Goal: Task Accomplishment & Management: Use online tool/utility

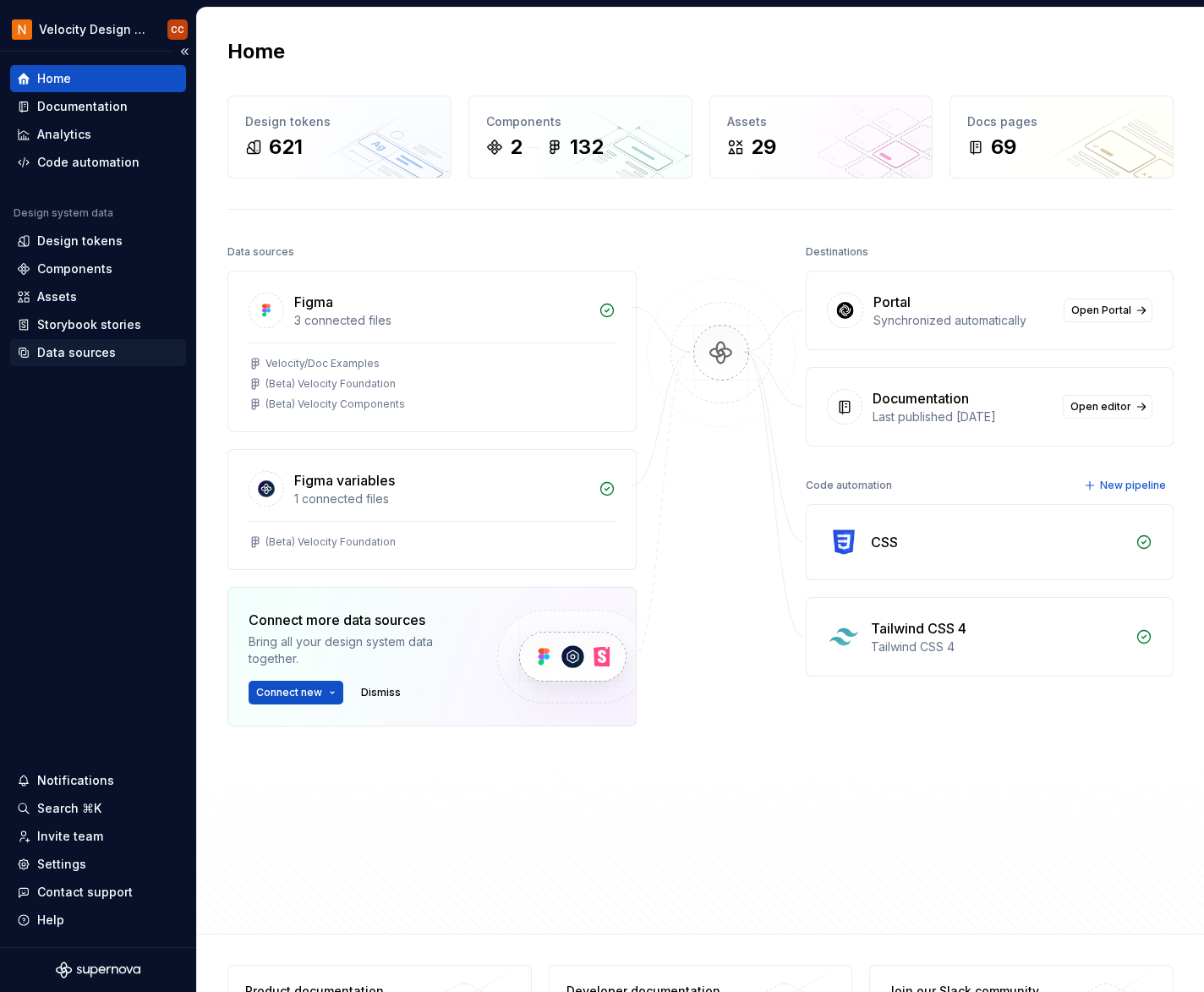
click at [88, 349] on div "Data sources" at bounding box center [76, 353] width 78 height 17
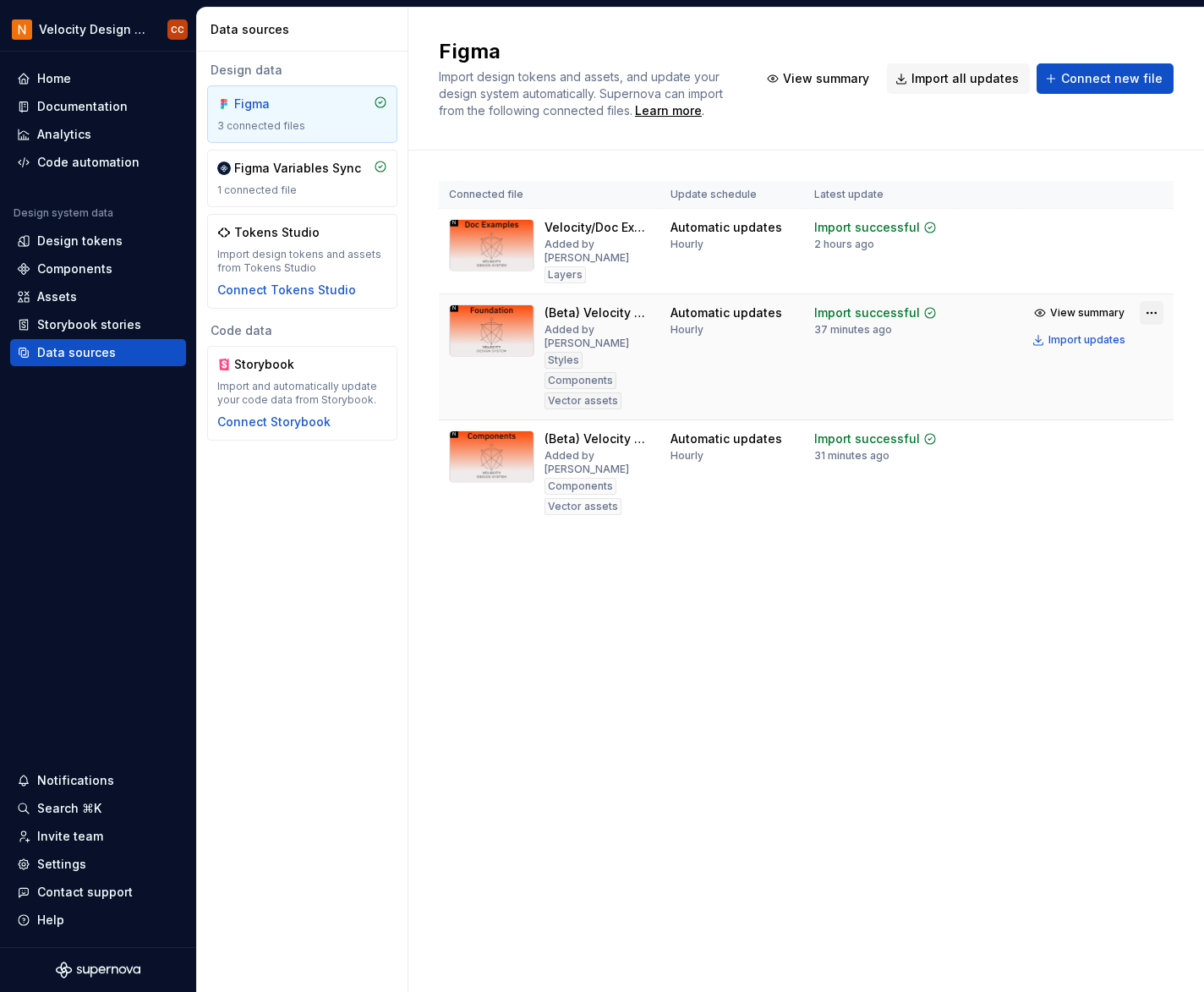
click at [1147, 310] on html "Velocity Design System by NAVEX CC Home Documentation Analytics Code automation…" at bounding box center [602, 496] width 1204 height 992
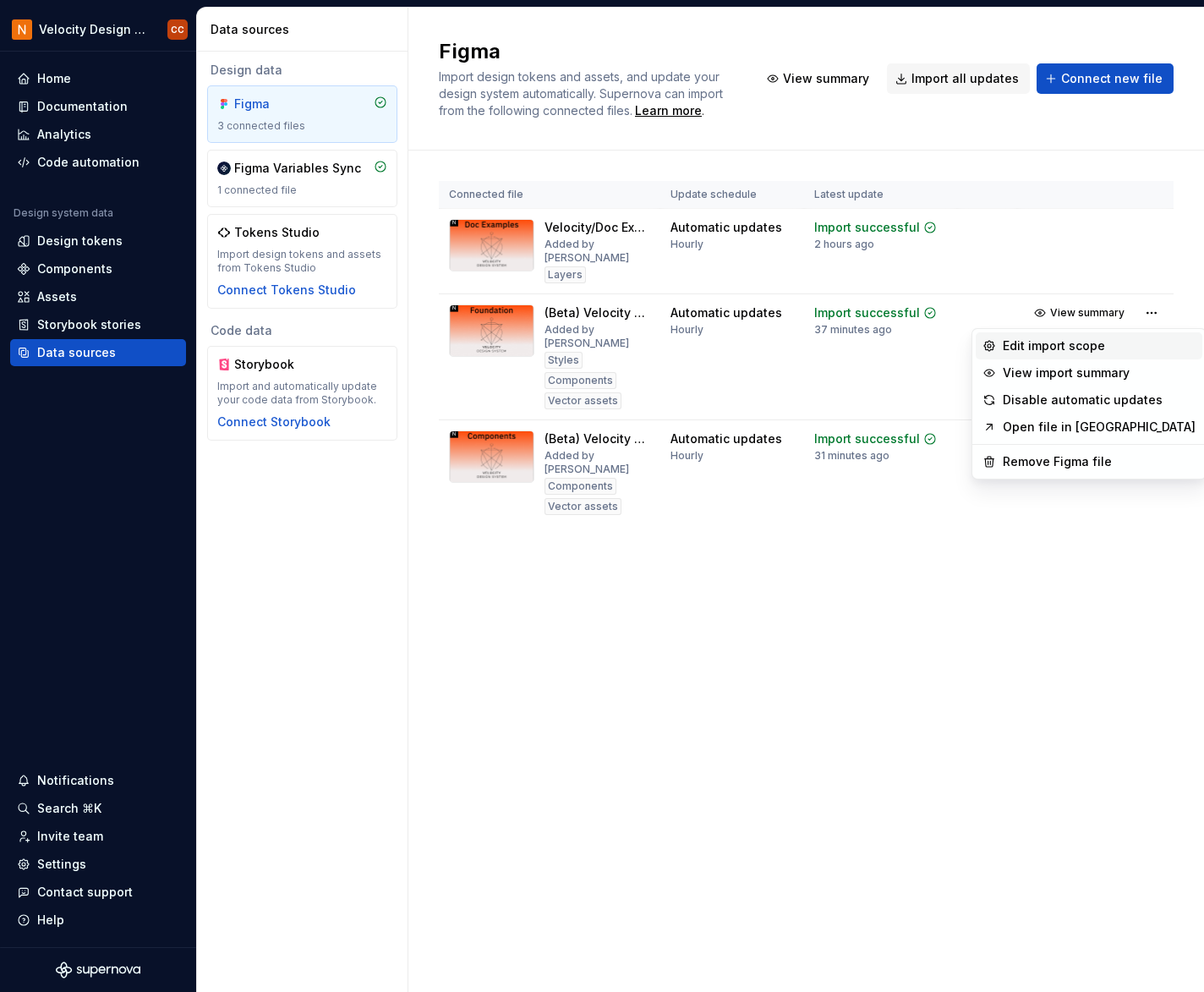
click at [1096, 341] on div "Edit import scope" at bounding box center [1099, 345] width 192 height 17
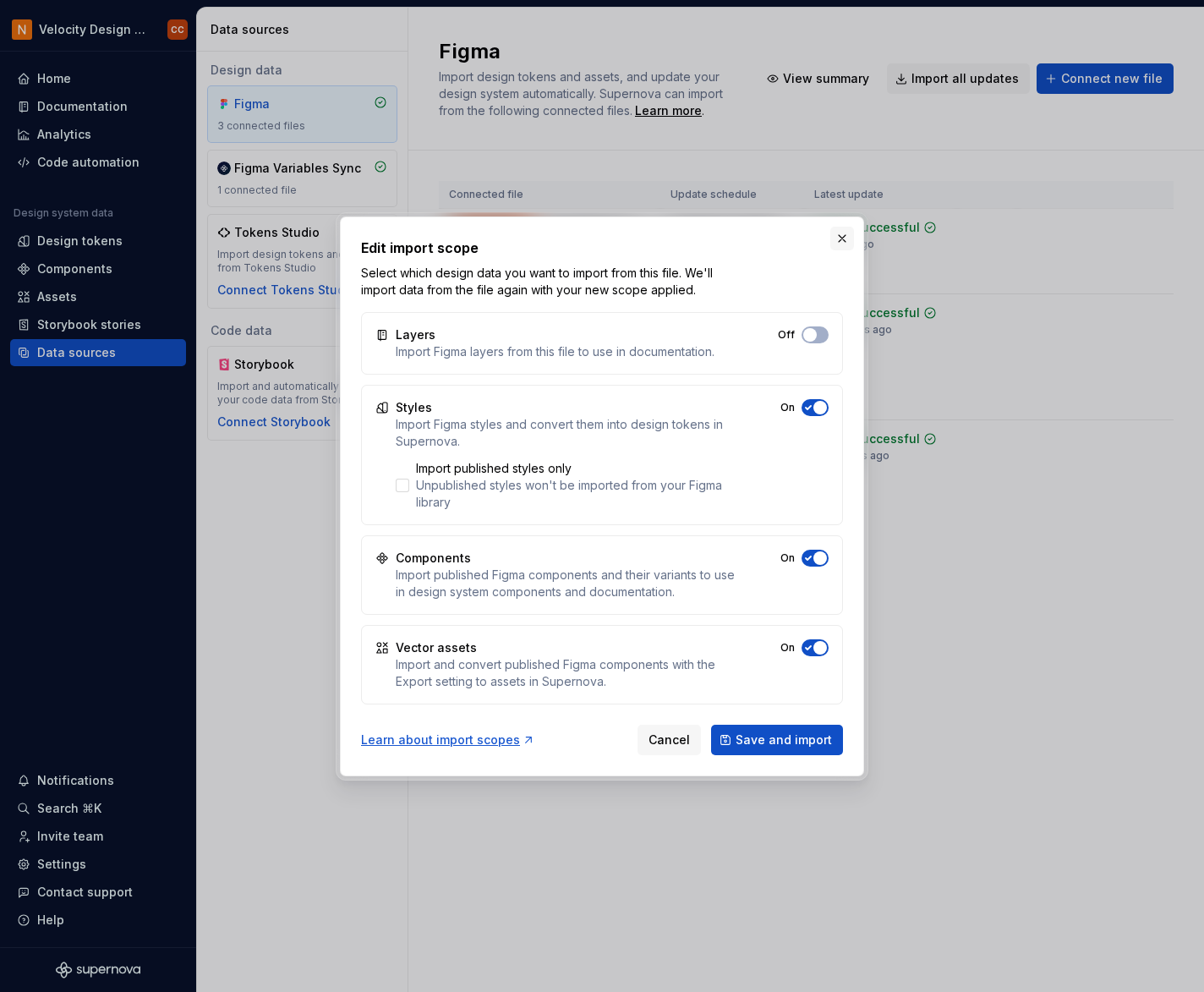
click at [845, 238] on button "button" at bounding box center [842, 238] width 23 height 23
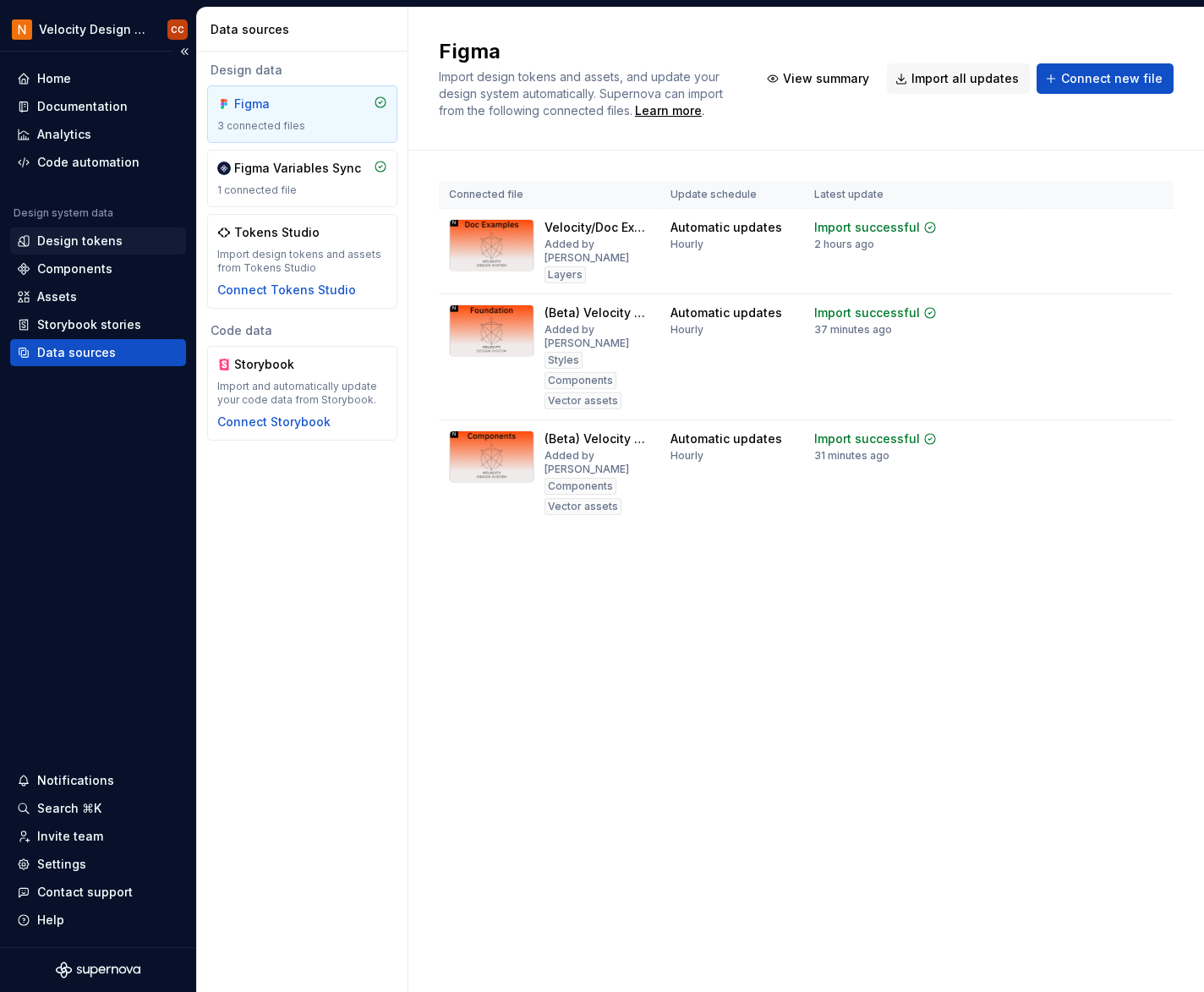
click at [62, 246] on div "Design tokens" at bounding box center [79, 241] width 85 height 17
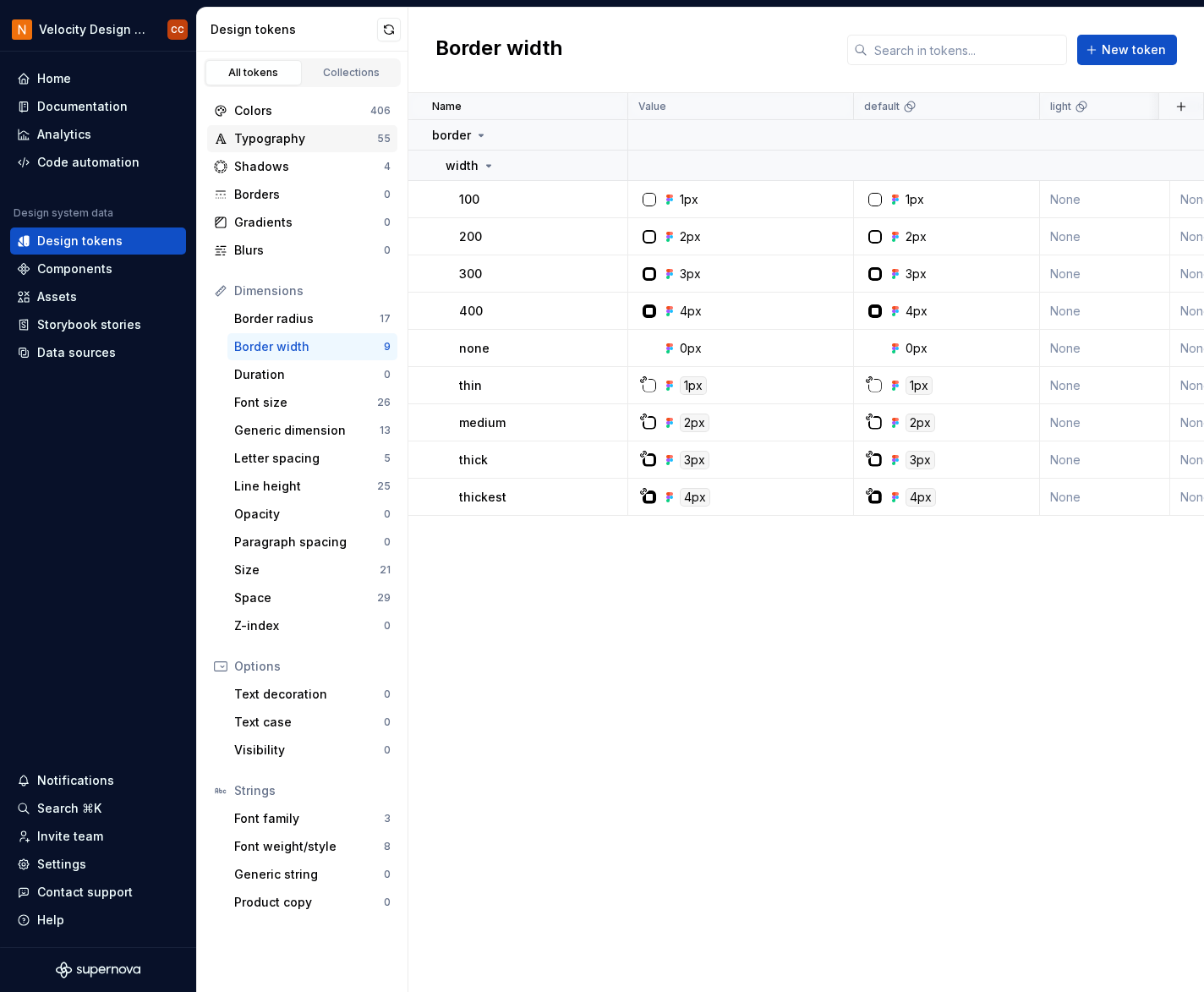
click at [272, 140] on div "Typography" at bounding box center [305, 139] width 143 height 17
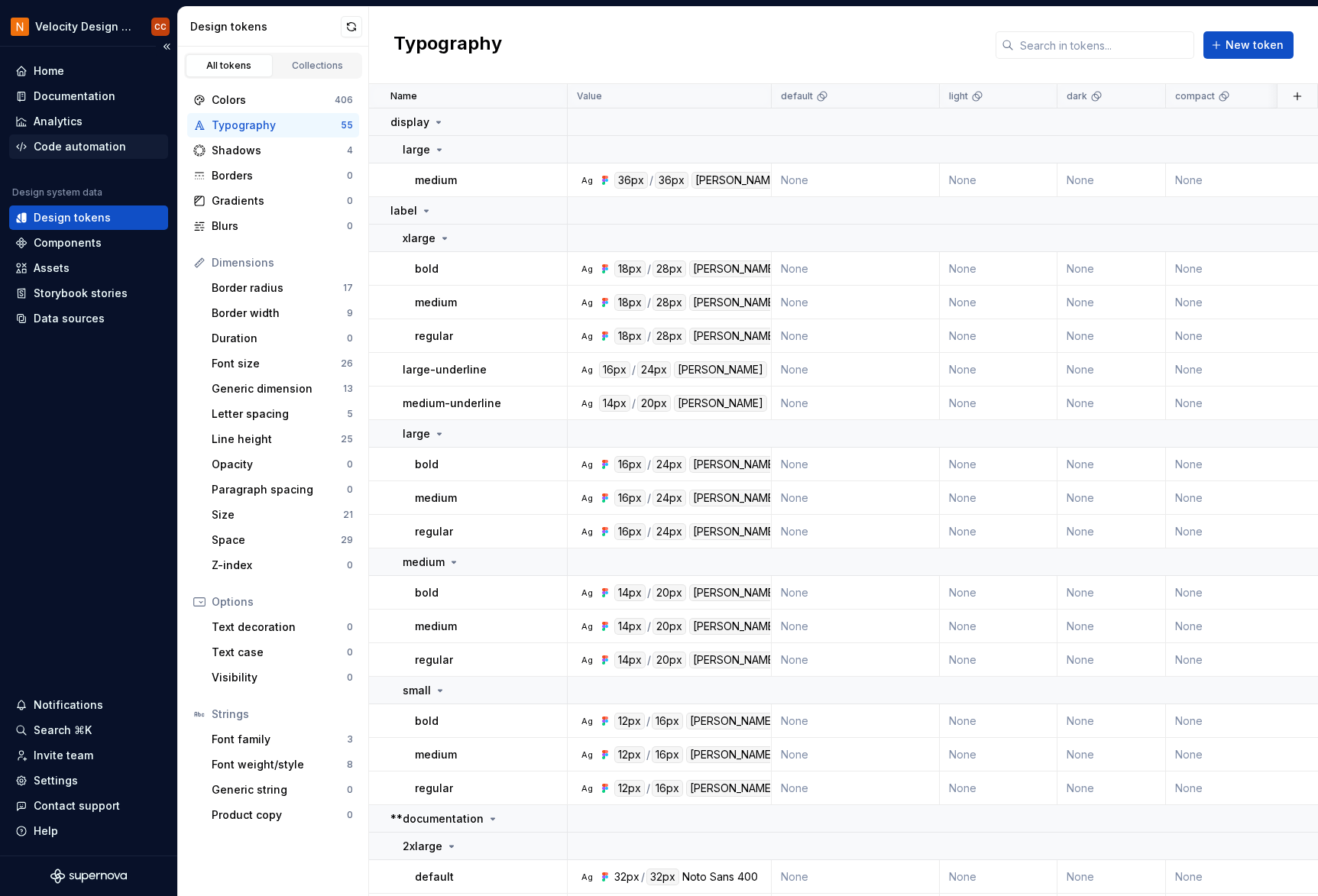
click at [59, 143] on div "Code automation" at bounding box center [80, 146] width 93 height 15
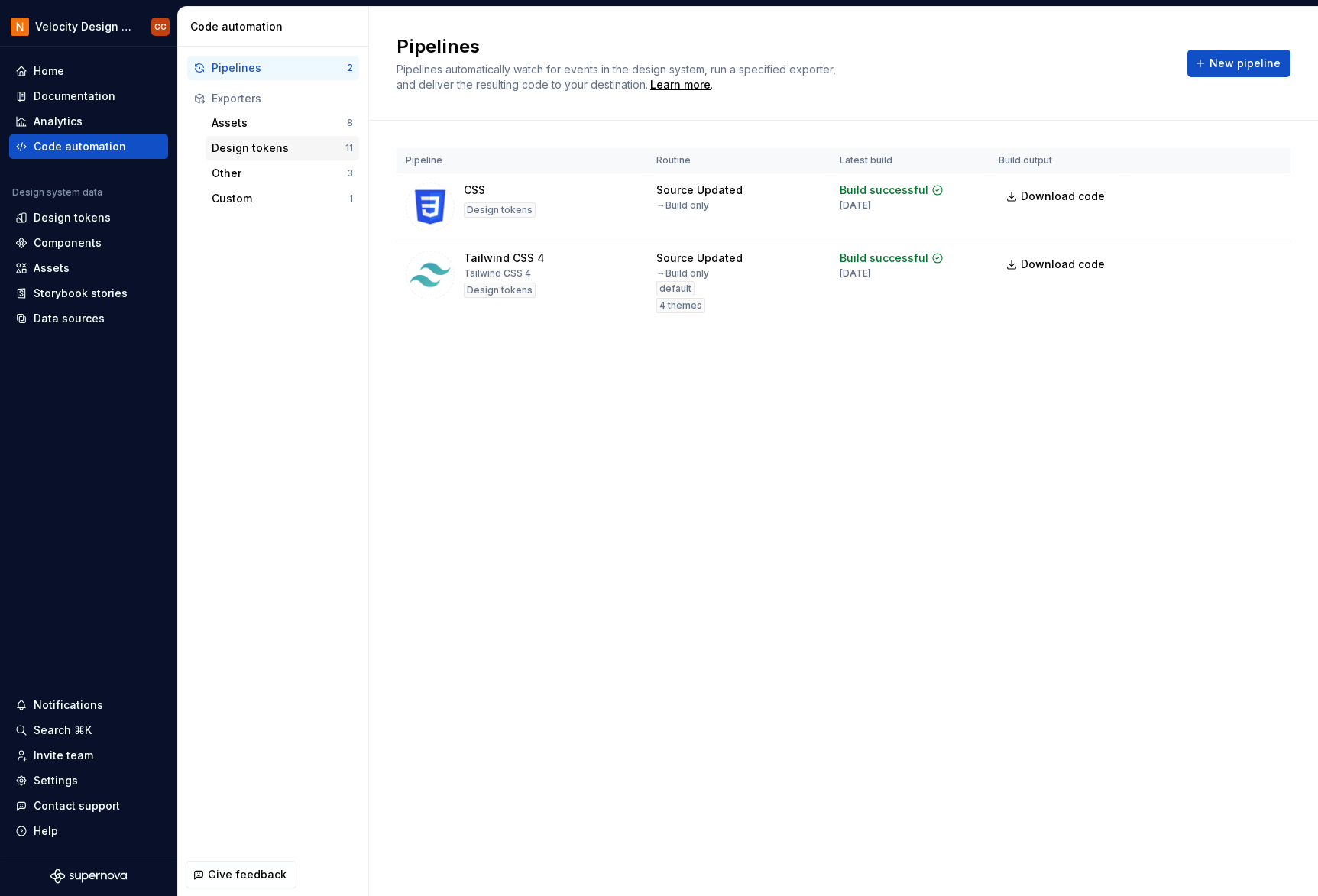
click at [258, 154] on div "Design tokens" at bounding box center [278, 148] width 134 height 15
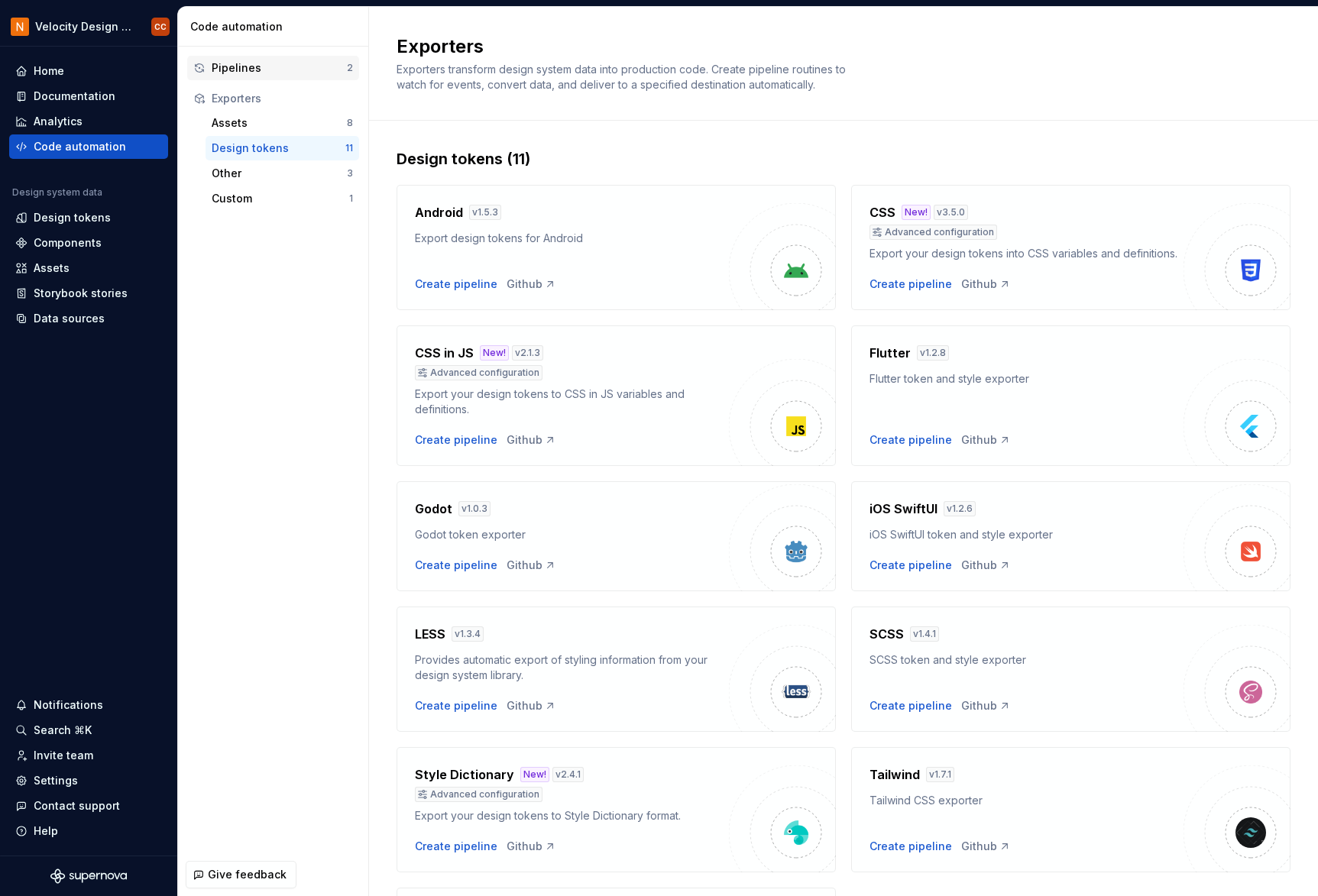
click at [243, 70] on div "Pipelines" at bounding box center [279, 67] width 135 height 15
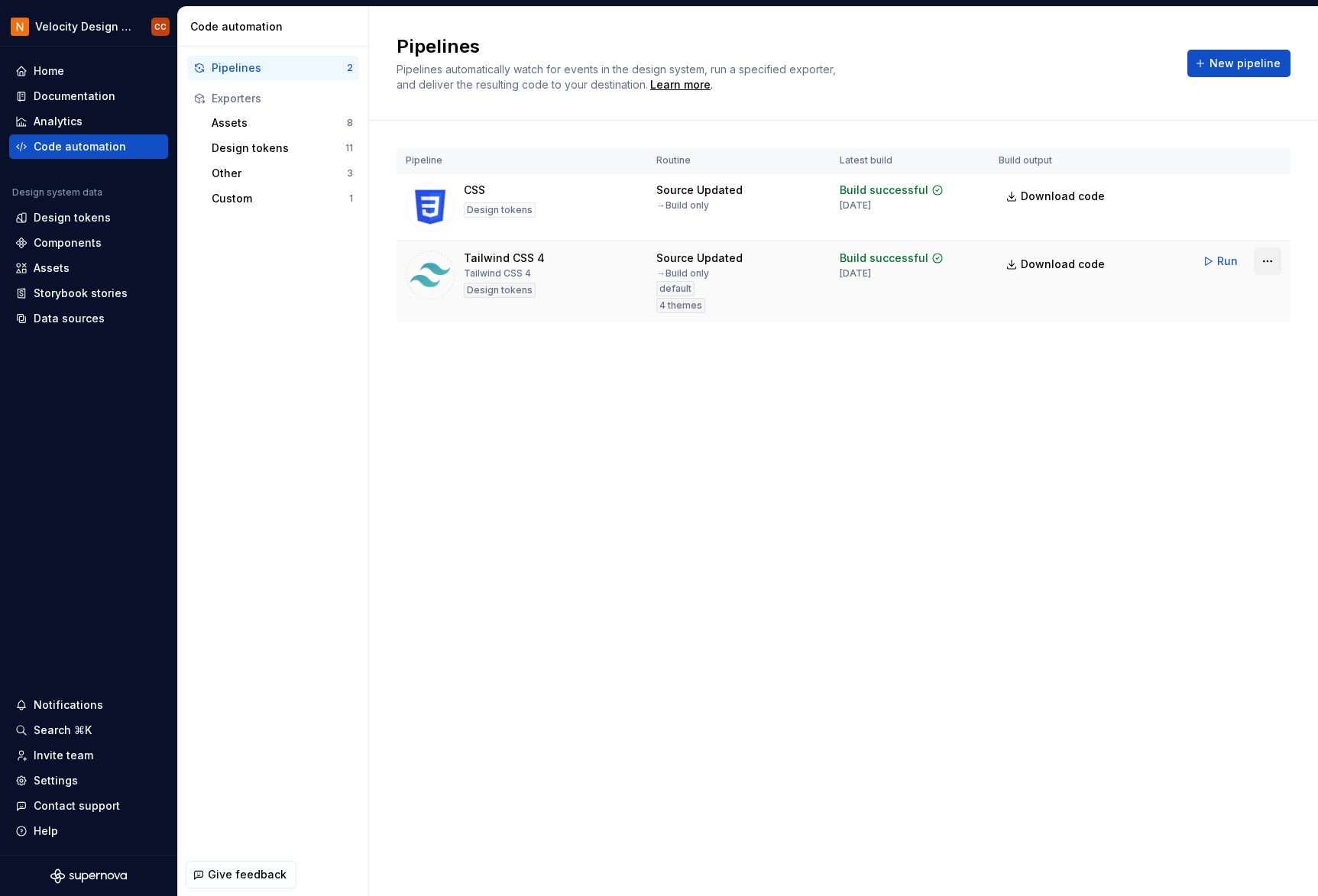
click at [1087, 263] on html "Velocity Design System by NAVEX CC Home Documentation Analytics Code automation…" at bounding box center [659, 448] width 1318 height 896
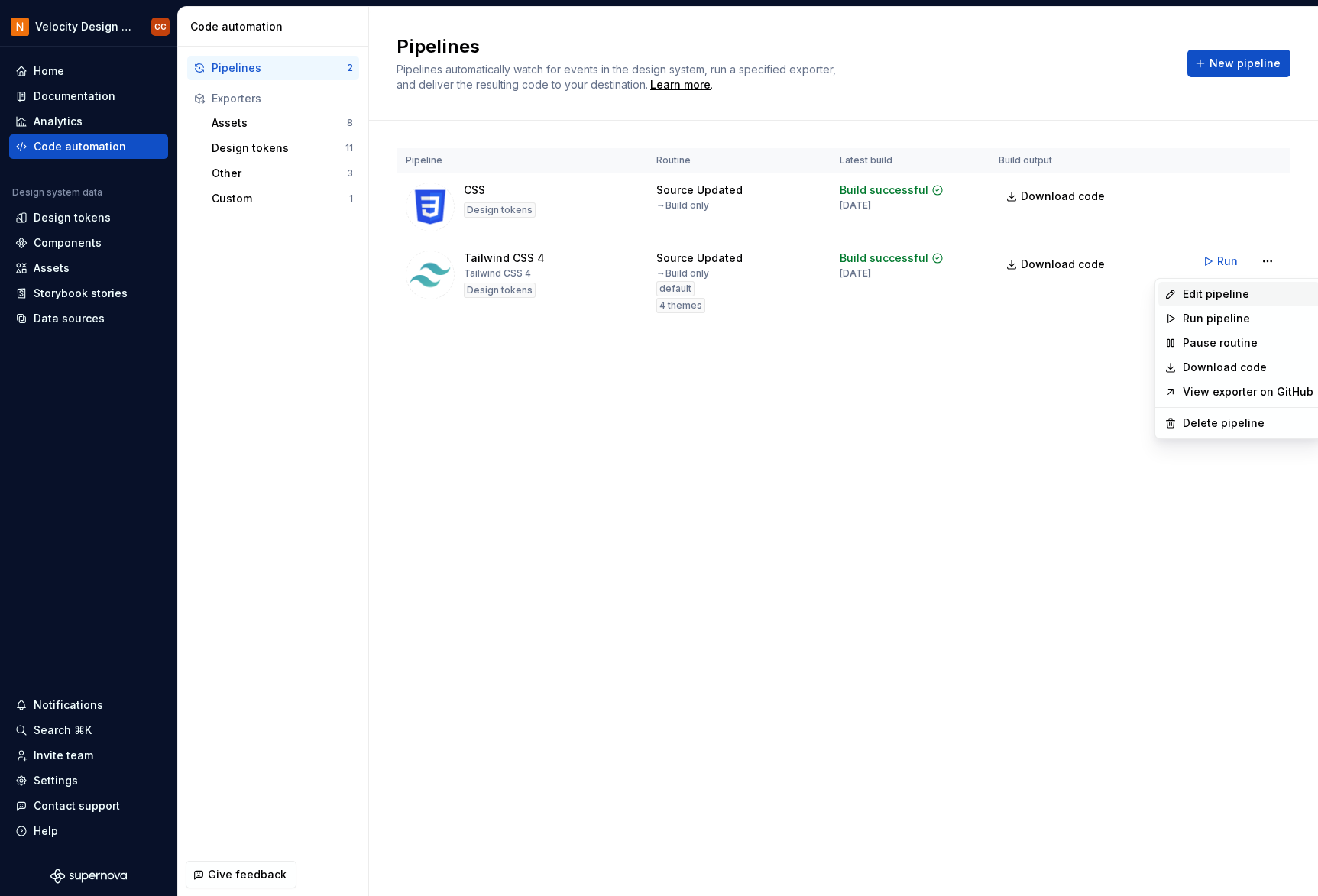
click at [1087, 288] on div "Edit pipeline" at bounding box center [1247, 294] width 131 height 15
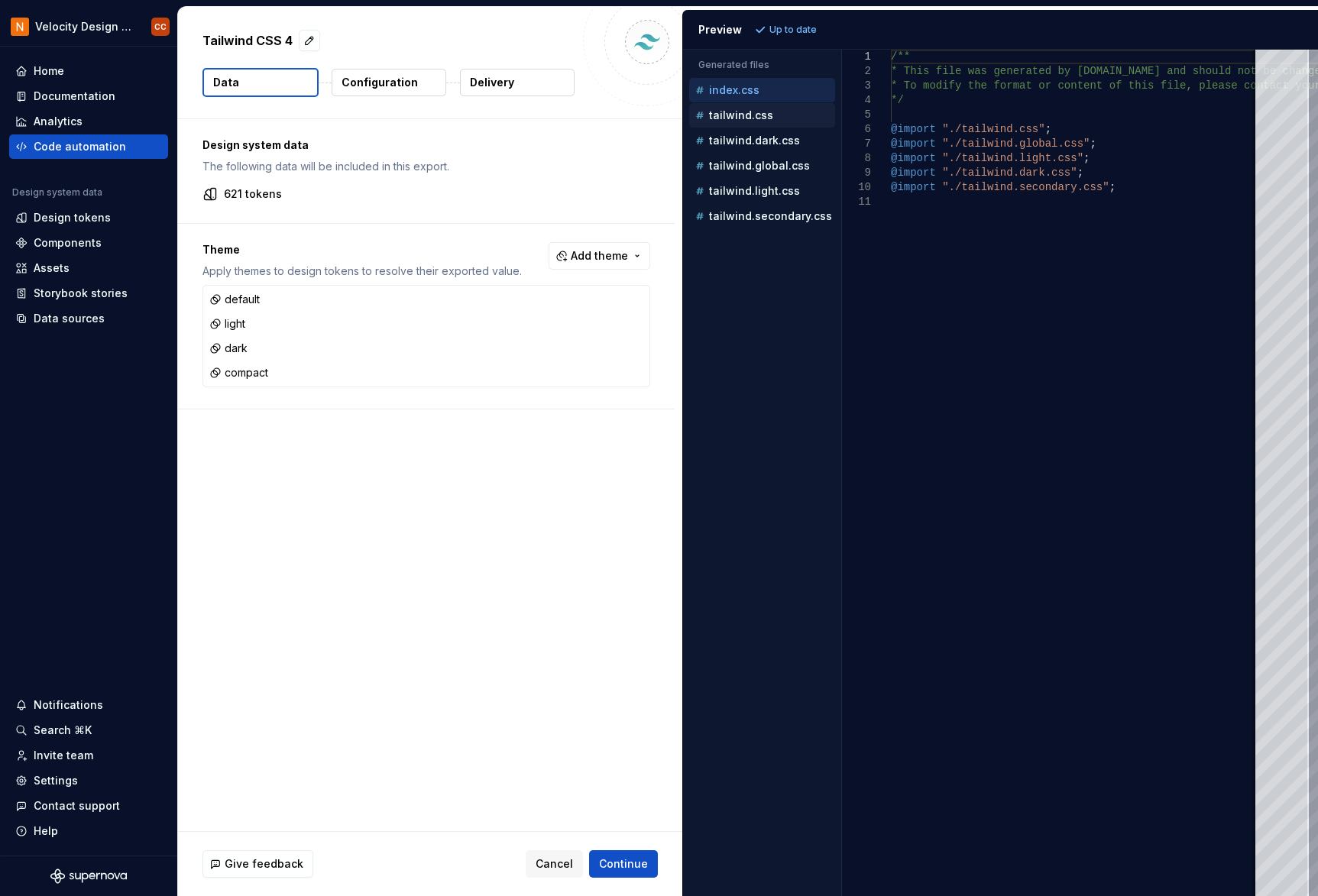
click at [735, 115] on p "tailwind.css" at bounding box center [740, 115] width 64 height 12
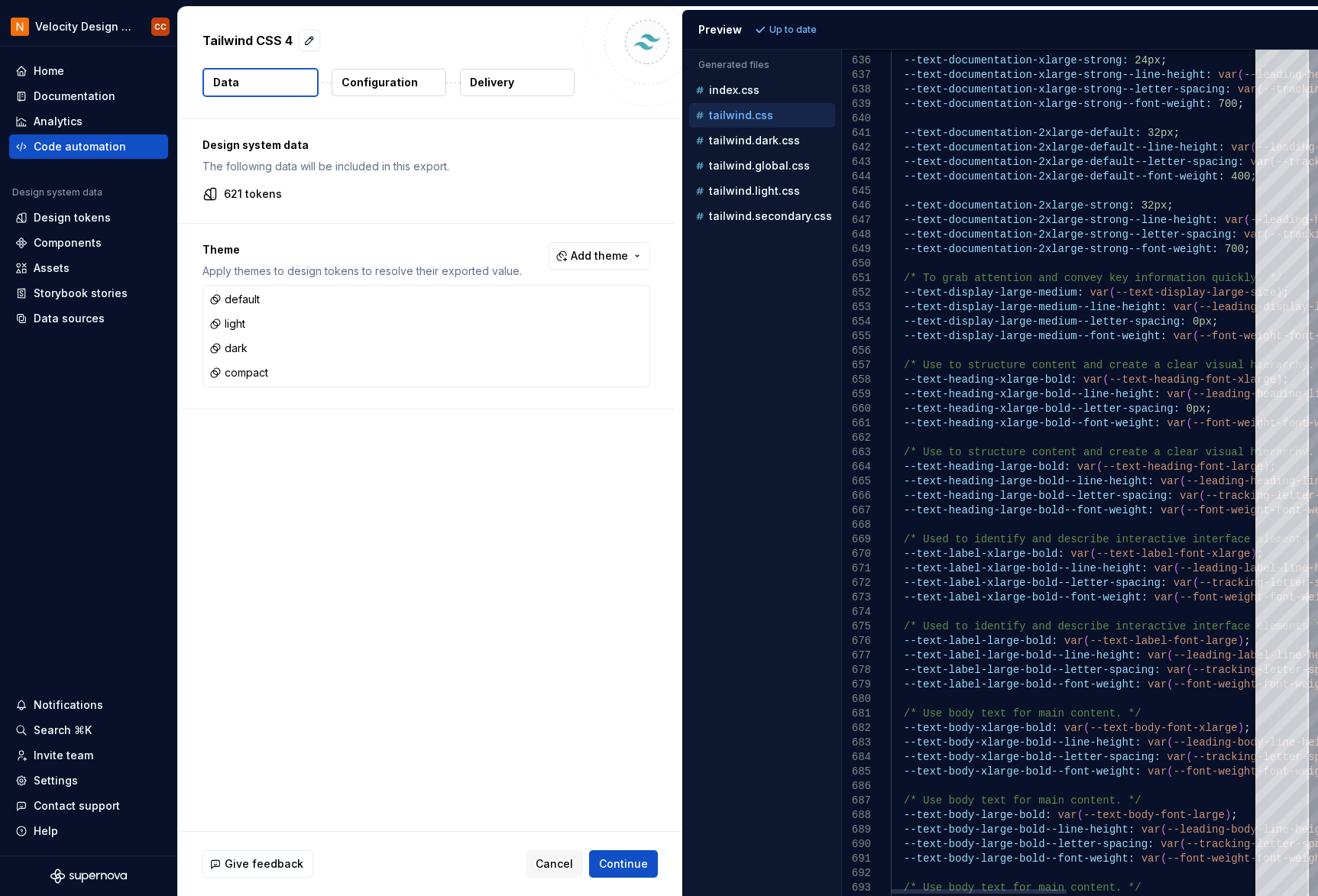
click at [1087, 410] on div at bounding box center [1313, 405] width 5 height 31
click at [975, 892] on div at bounding box center [1073, 891] width 364 height 9
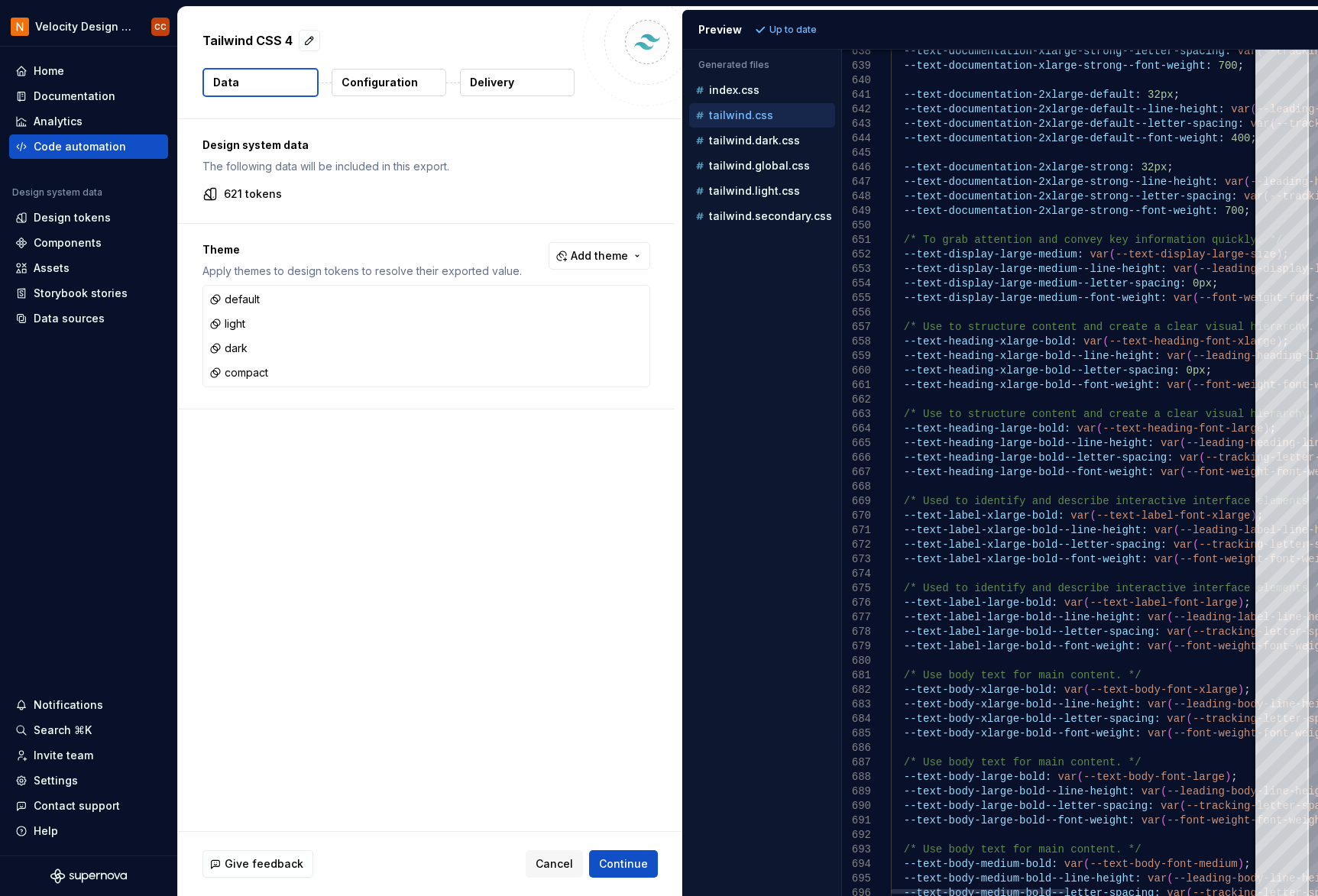
click at [930, 894] on div at bounding box center [978, 891] width 176 height 5
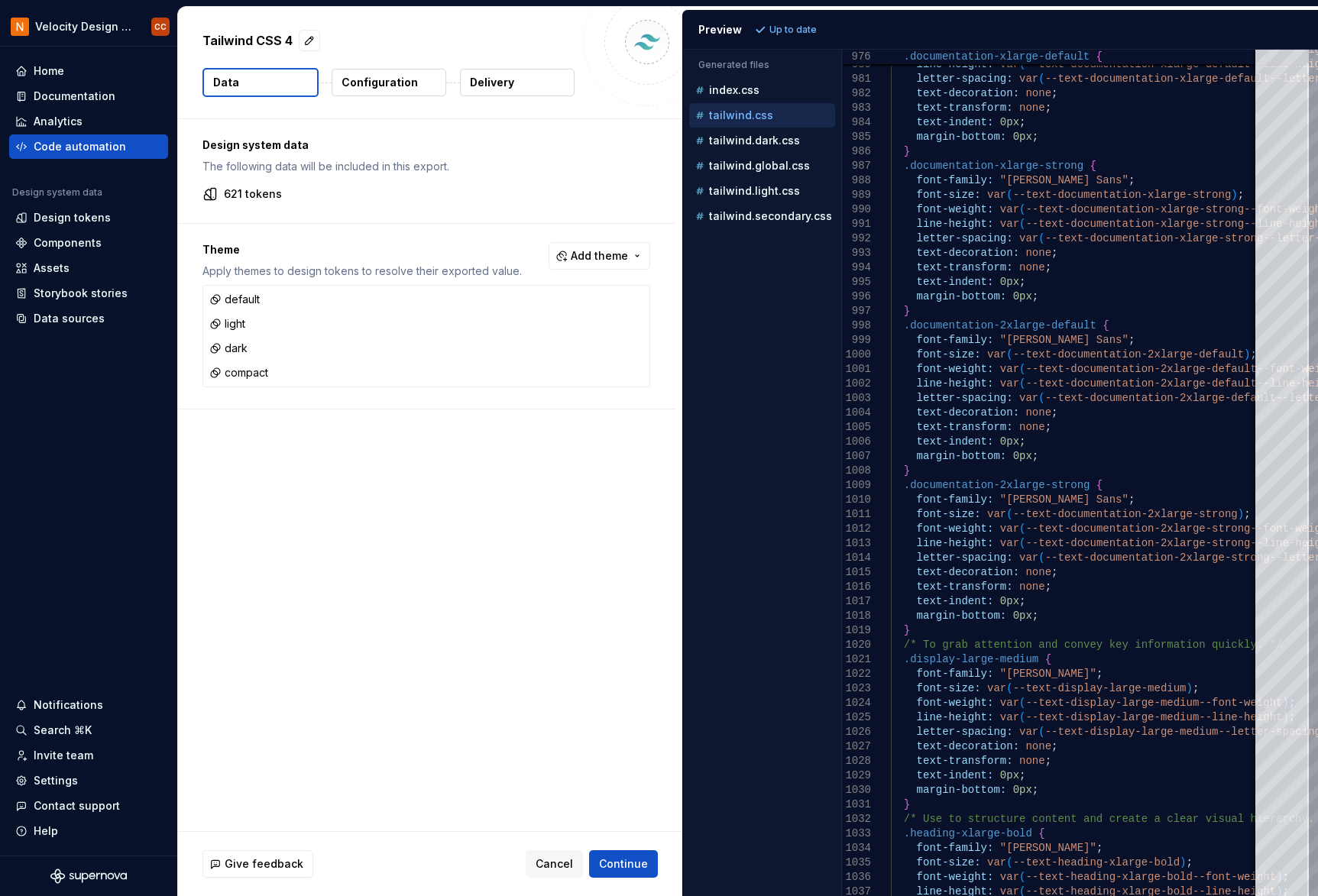
click at [1087, 478] on div ".documentation-2xlarge-strong {" at bounding box center [1277, 486] width 773 height 15
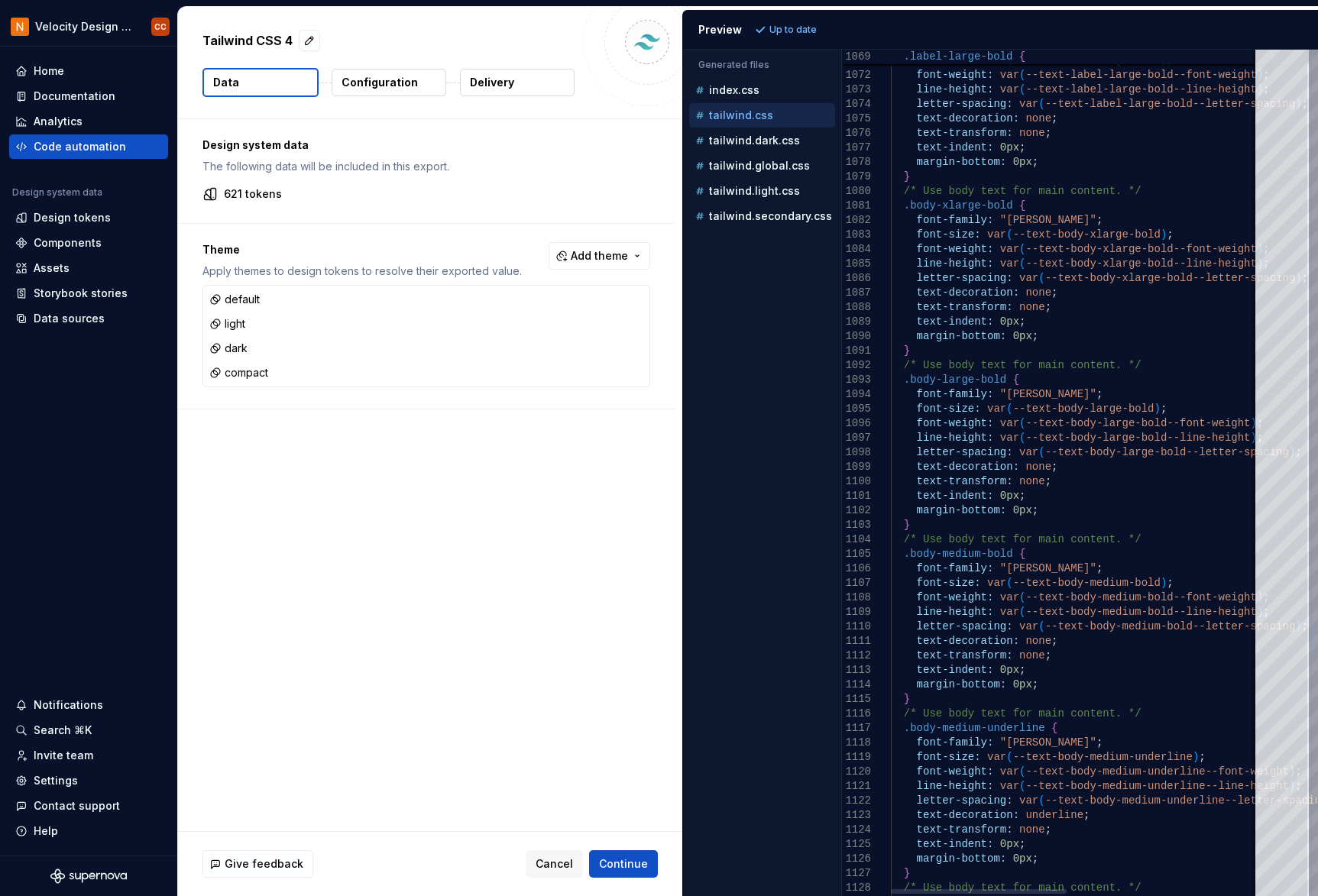
click at [1087, 638] on div at bounding box center [1313, 638] width 5 height 31
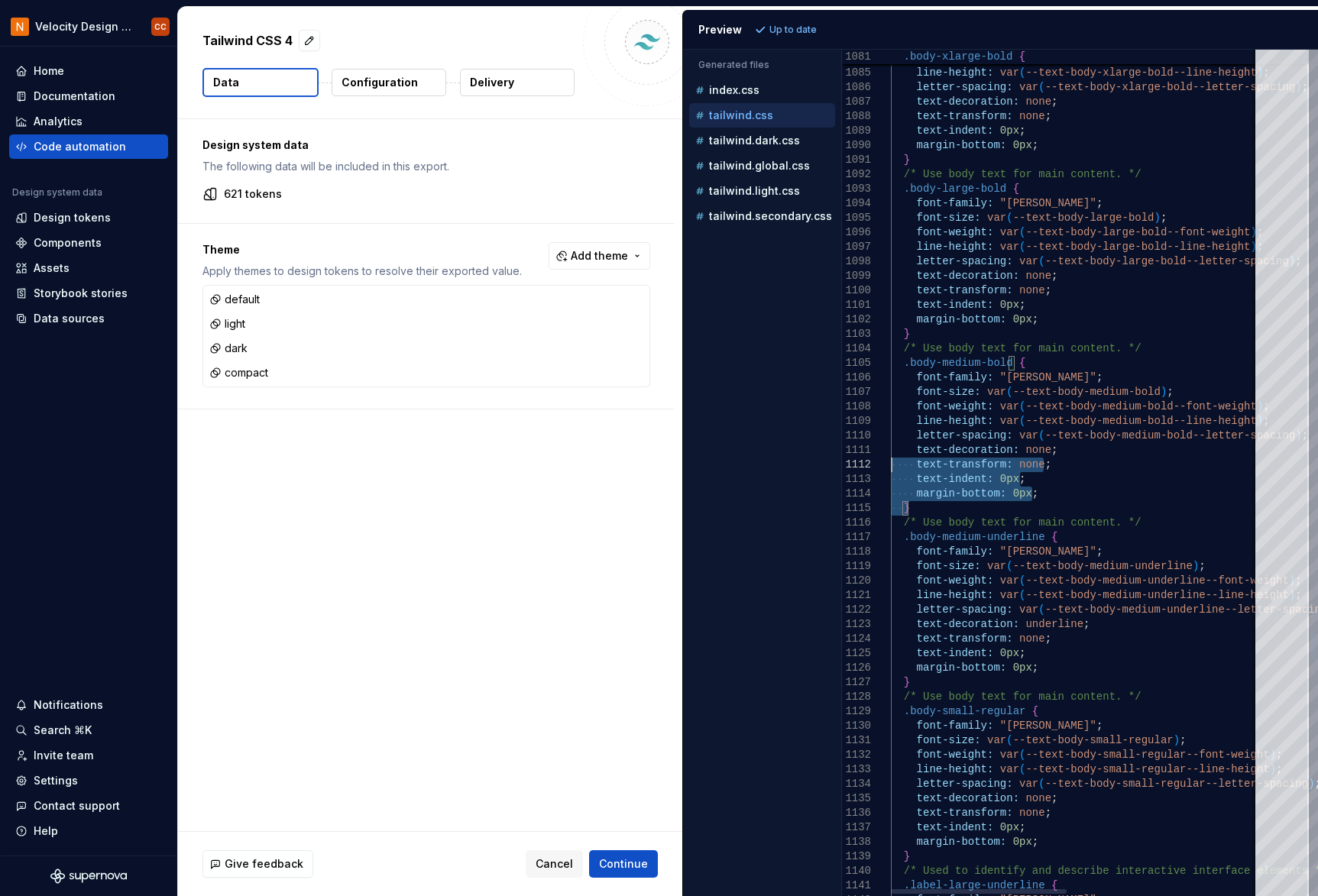
type textarea "**********"
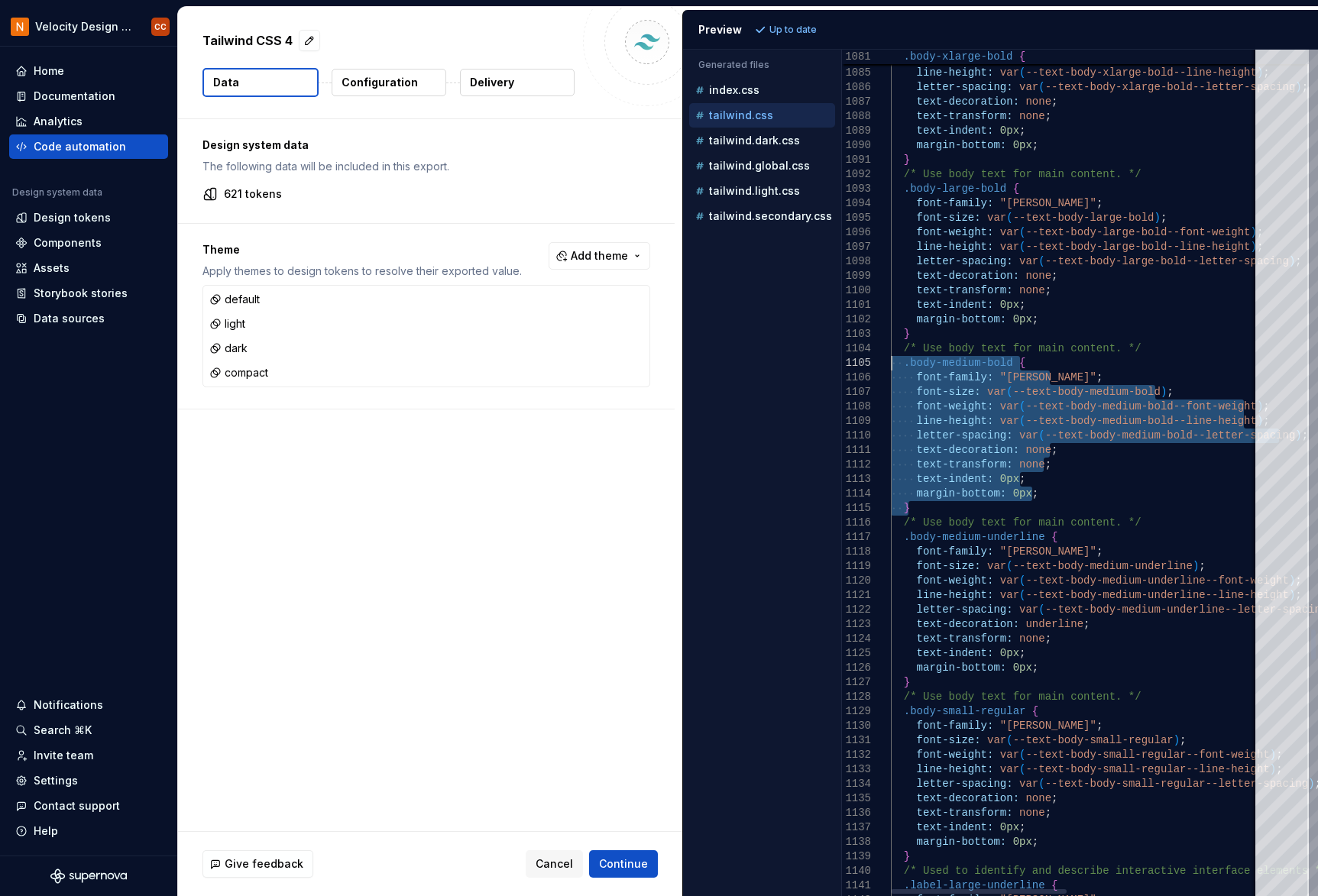
drag, startPoint x: 908, startPoint y: 511, endPoint x: 887, endPoint y: 367, distance: 145.5
click at [76, 318] on div "Data sources" at bounding box center [68, 318] width 71 height 15
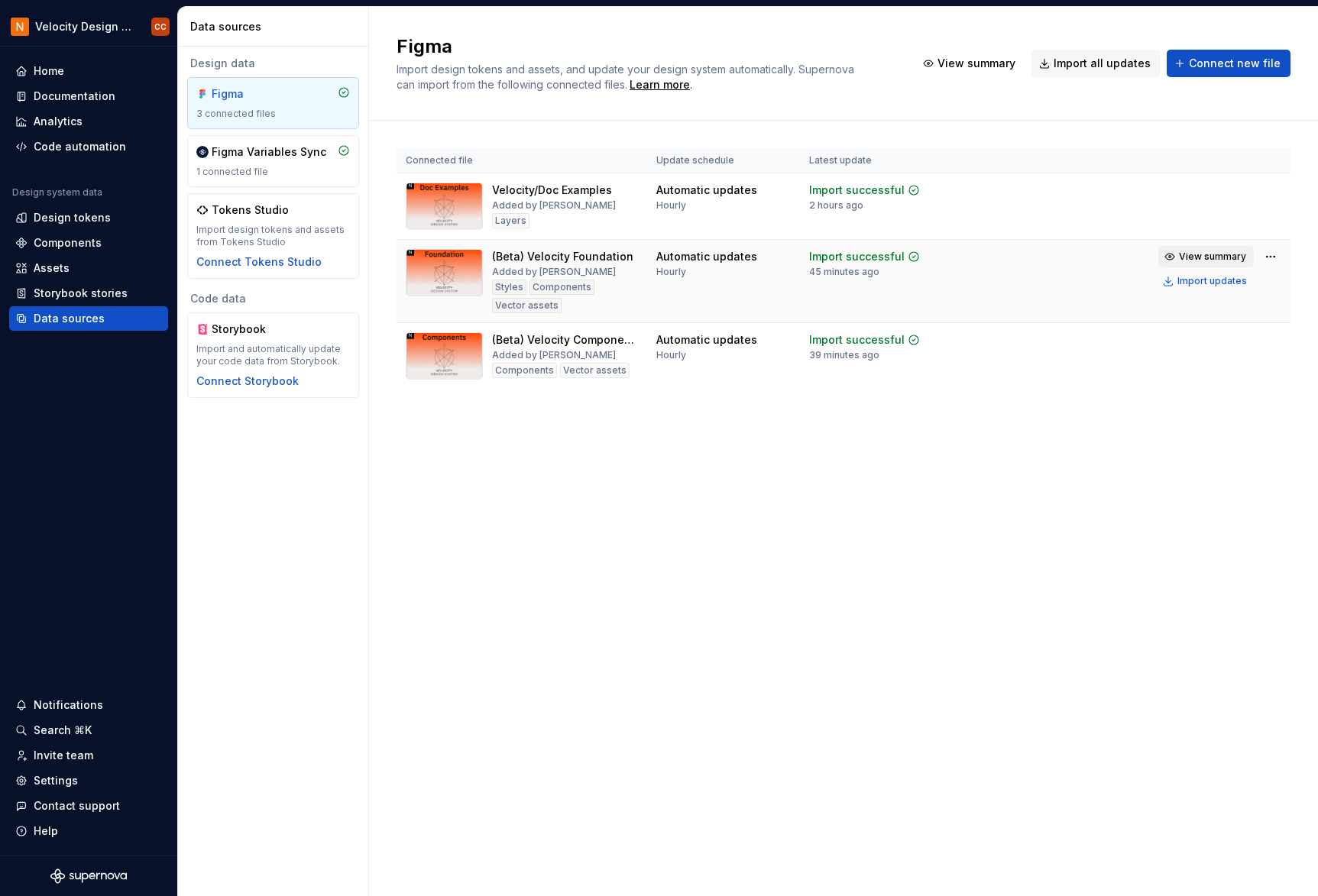
click at [1087, 256] on span "View summary" at bounding box center [1212, 256] width 67 height 12
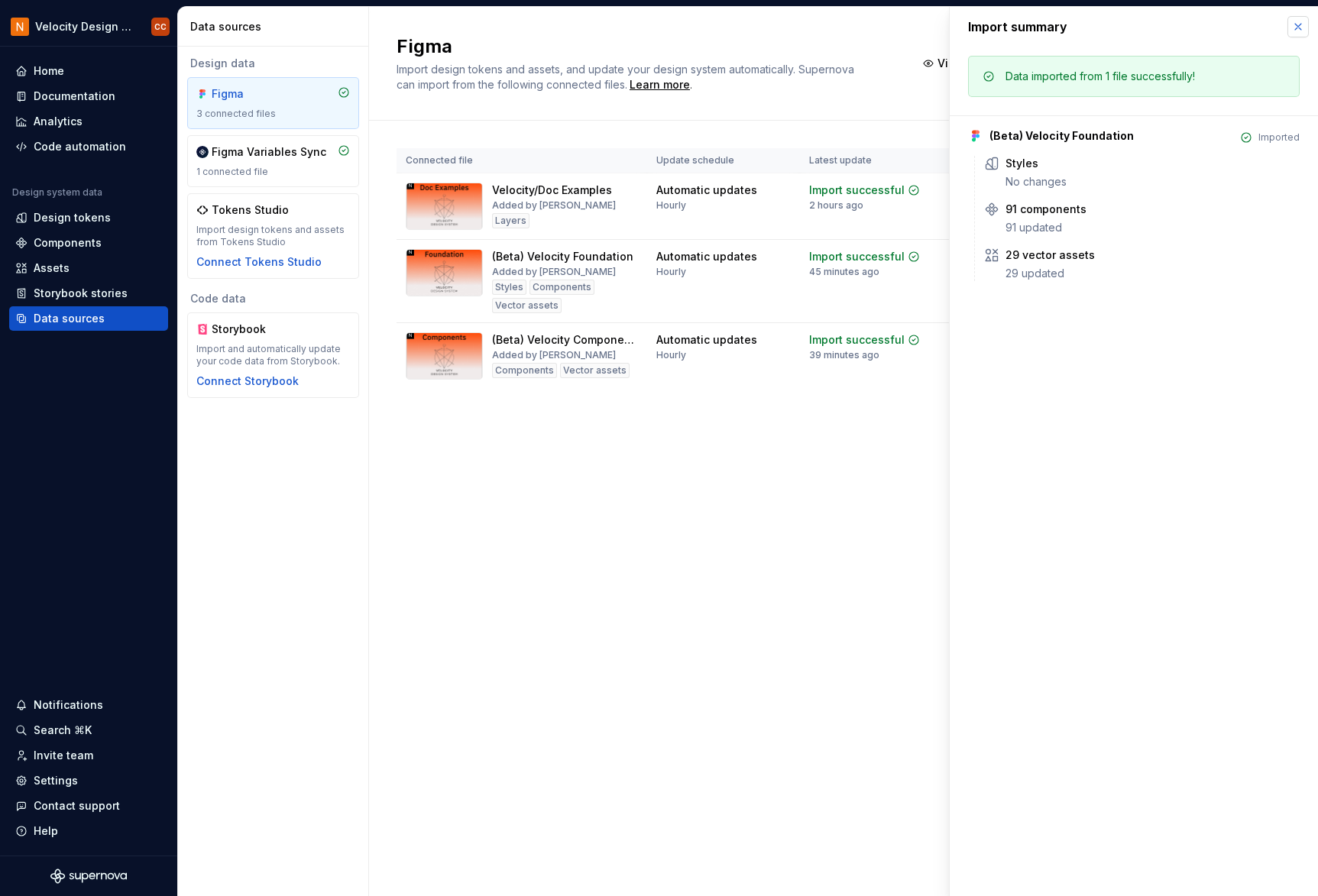
click at [1087, 34] on button "button" at bounding box center [1298, 27] width 21 height 21
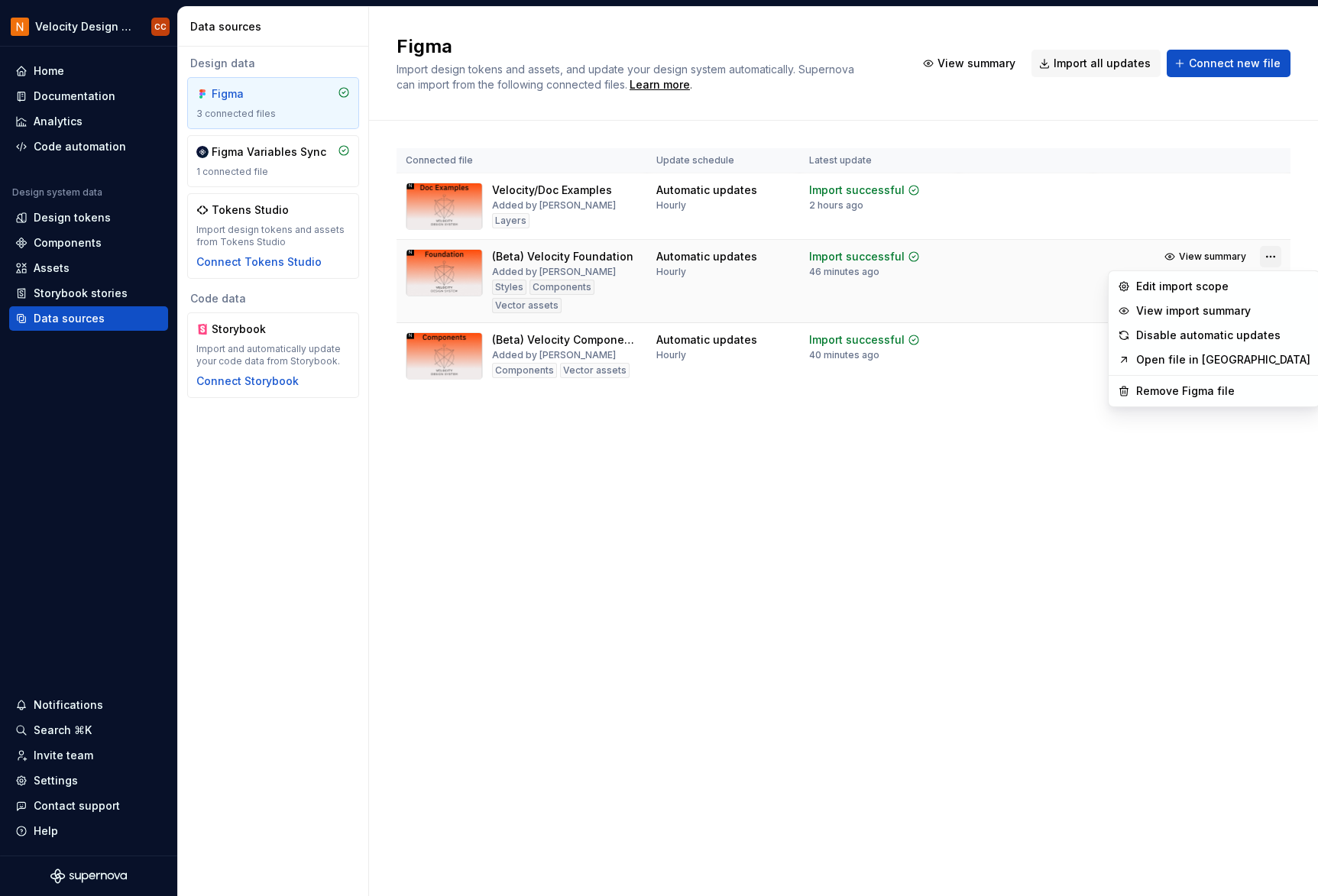
click at [1087, 257] on html "Velocity Design System by NAVEX CC Home Documentation Analytics Code automation…" at bounding box center [659, 448] width 1318 height 896
click at [1087, 284] on div "Edit import scope" at bounding box center [1223, 286] width 174 height 15
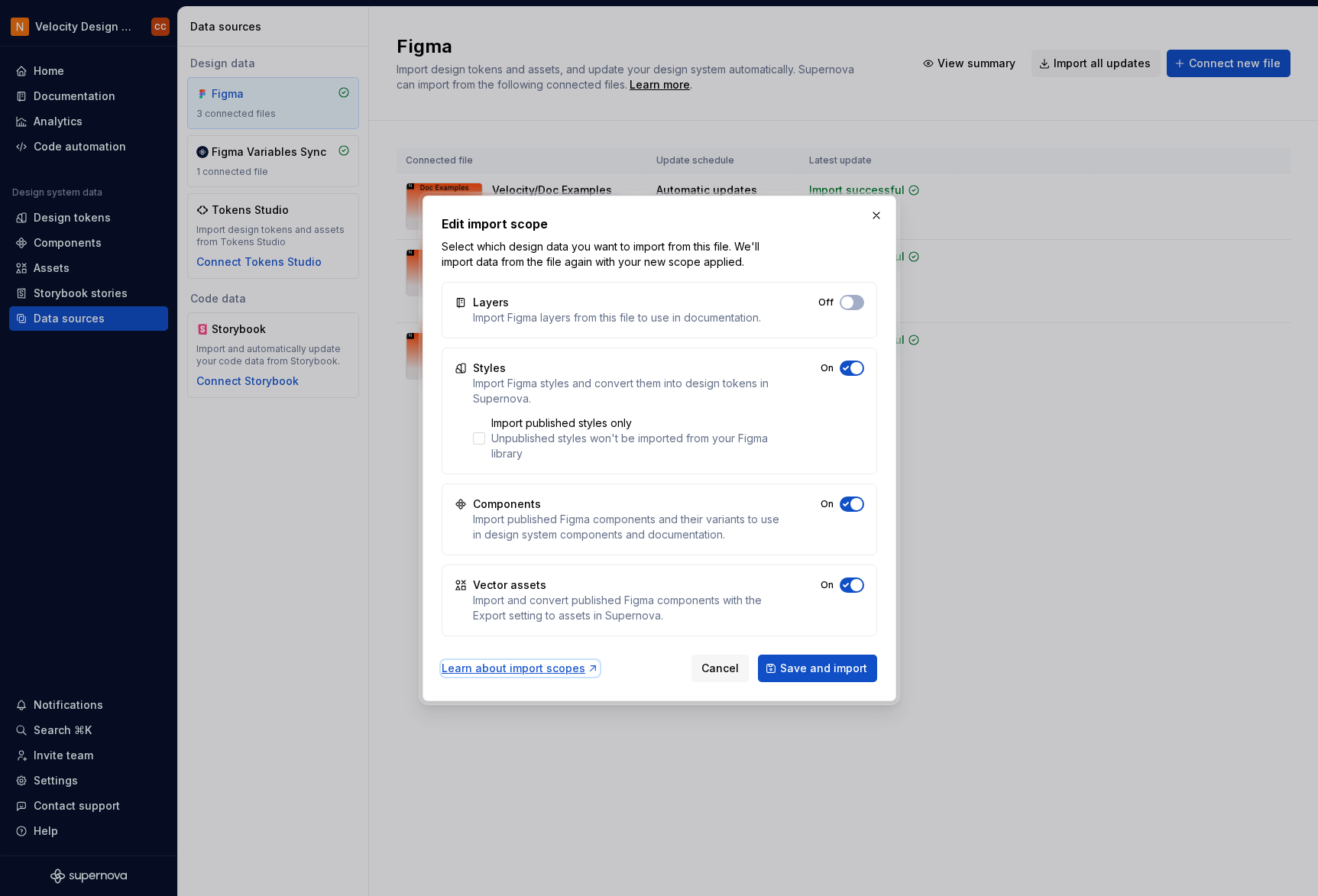
click at [540, 669] on div "Learn about import scopes" at bounding box center [520, 668] width 158 height 15
click at [679, 437] on div "Unpublished styles won't be imported from your Figma library" at bounding box center [636, 446] width 289 height 31
click at [635, 674] on div "Learn about import scopes Cancel Save and import" at bounding box center [659, 664] width 436 height 33
click at [726, 664] on span "Cancel" at bounding box center [720, 668] width 37 height 15
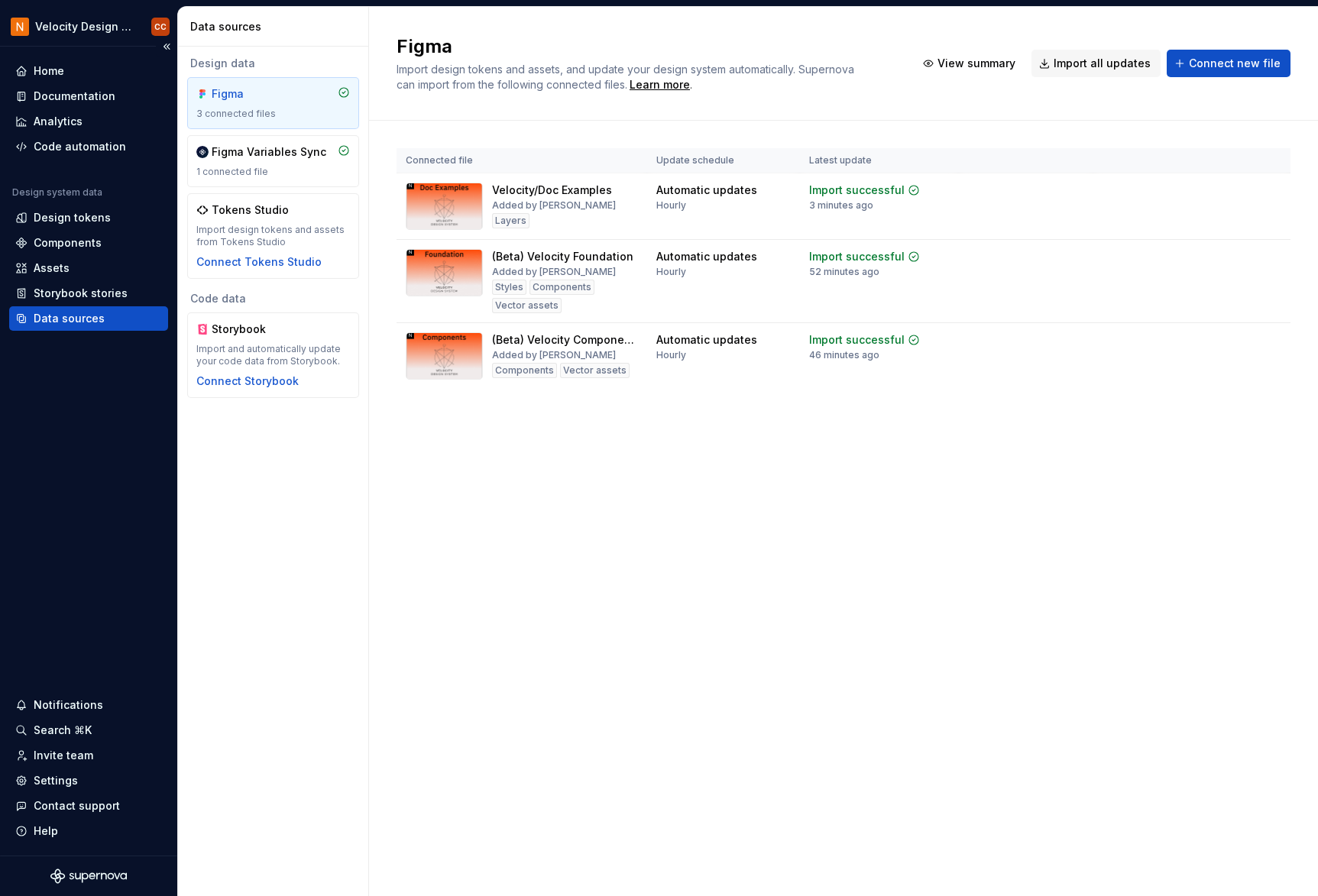
click at [68, 315] on div "Data sources" at bounding box center [68, 318] width 71 height 15
click at [1087, 256] on html "Velocity Design System by NAVEX CC Home Documentation Analytics Code automation…" at bounding box center [659, 448] width 1318 height 896
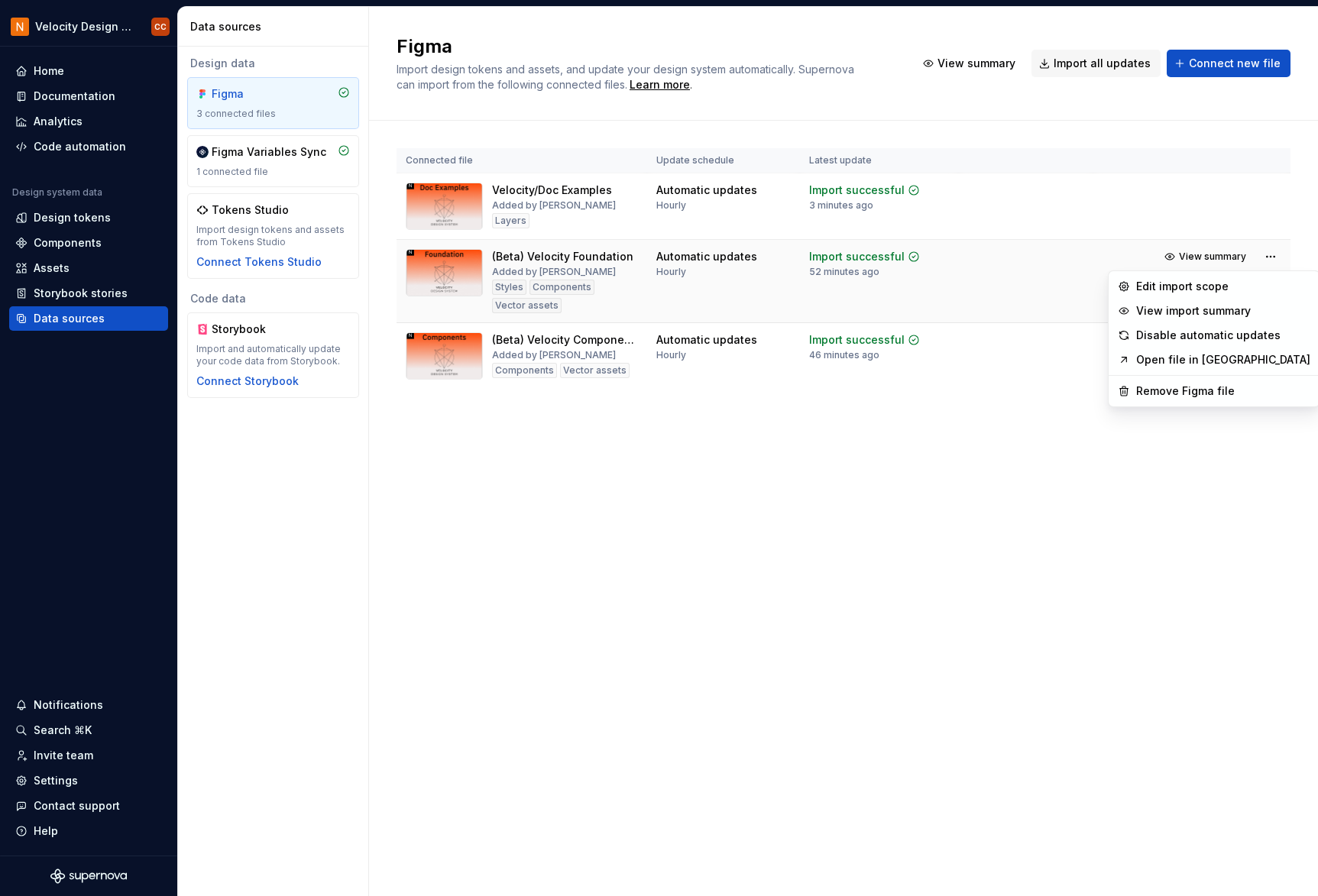
click at [997, 275] on html "Velocity Design System by NAVEX CC Home Documentation Analytics Code automation…" at bounding box center [659, 448] width 1318 height 896
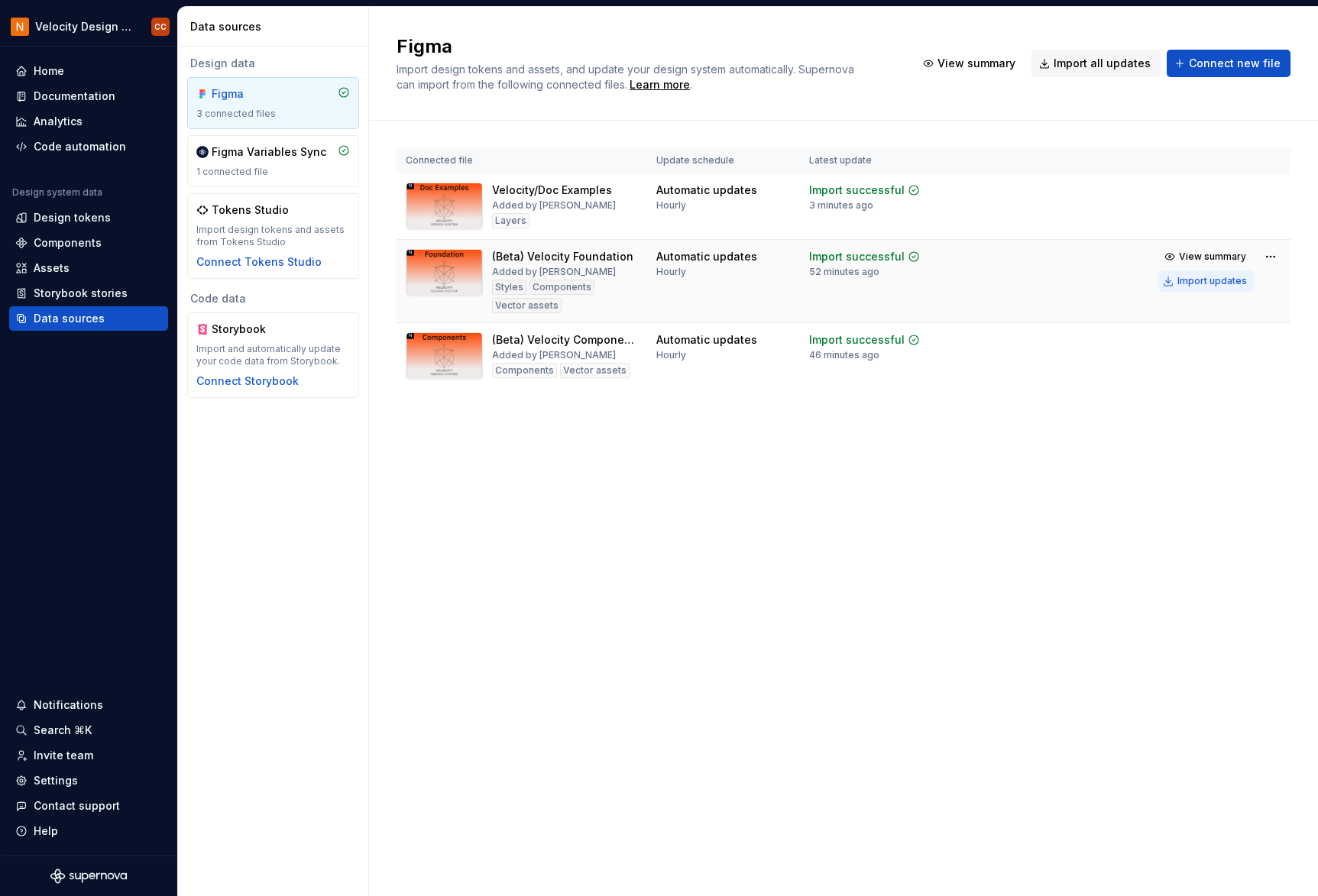
click at [1087, 279] on div "Import updates" at bounding box center [1212, 280] width 70 height 12
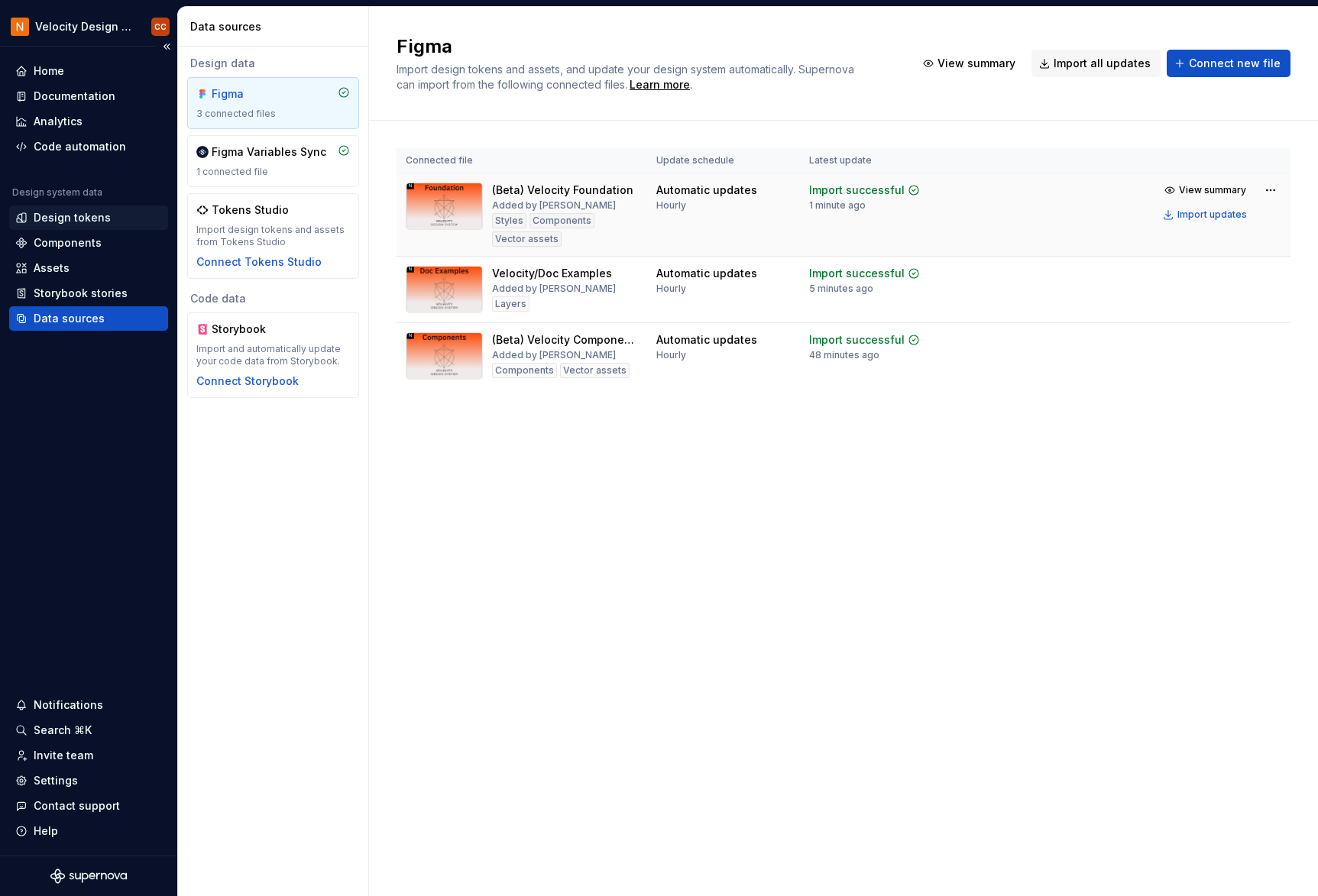
click at [94, 218] on div "Design tokens" at bounding box center [72, 218] width 77 height 15
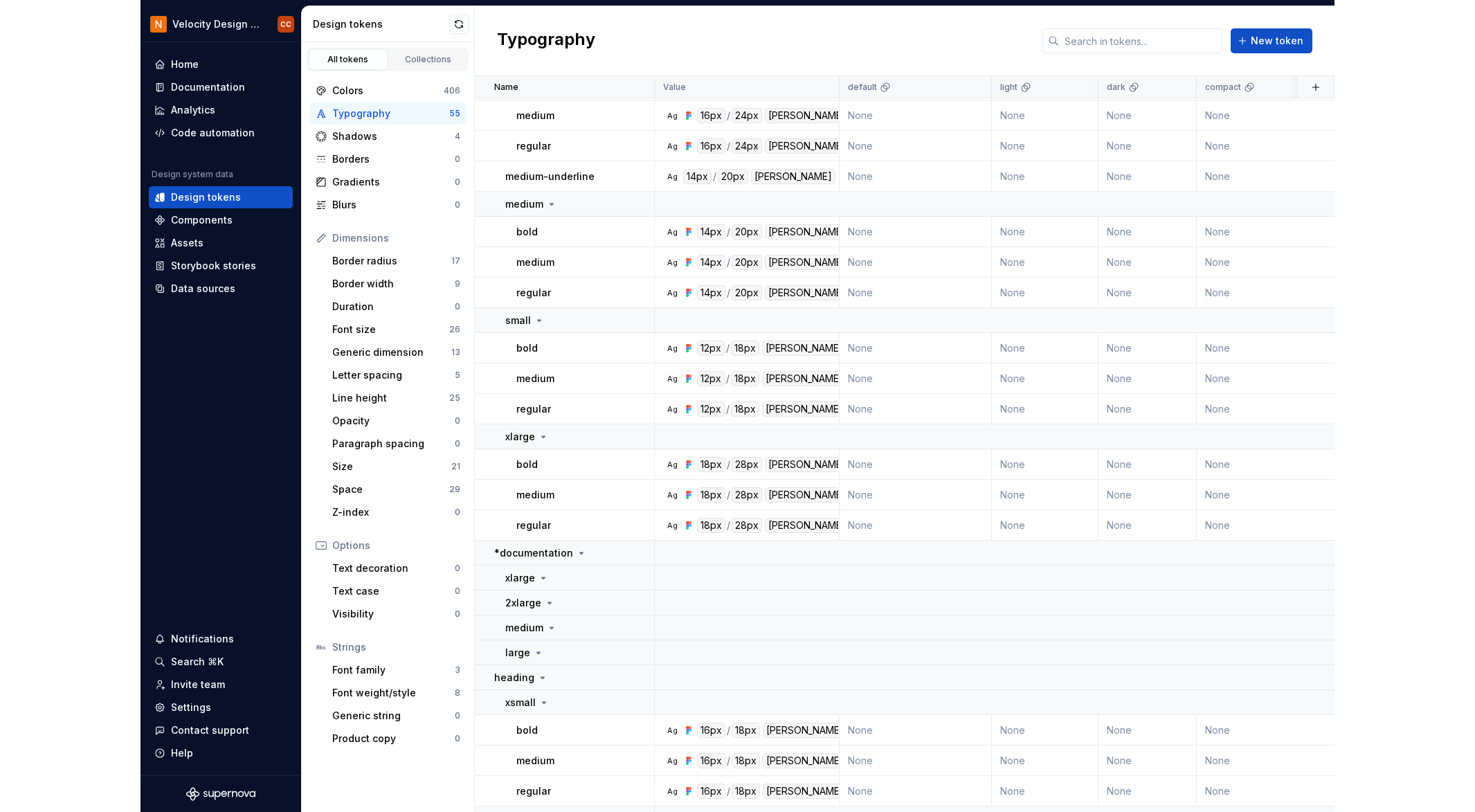
scroll to position [1666, 0]
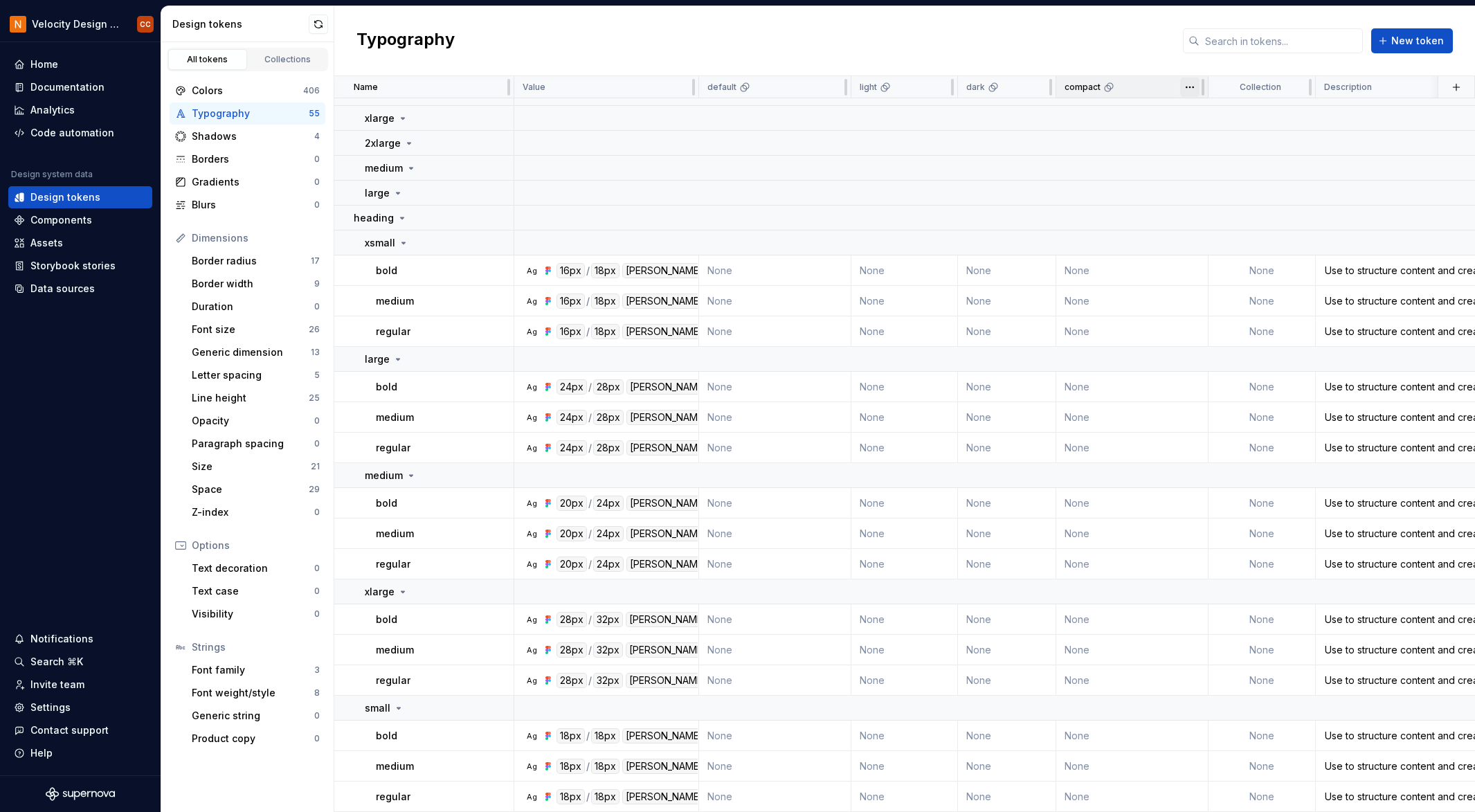
click at [985, 89] on html "Velocity Design System by NAVEX CC Home Documentation Analytics Code automation…" at bounding box center [737, 406] width 1475 height 812
click at [985, 46] on html "Velocity Design System by NAVEX CC Home Documentation Analytics Code automation…" at bounding box center [737, 406] width 1475 height 812
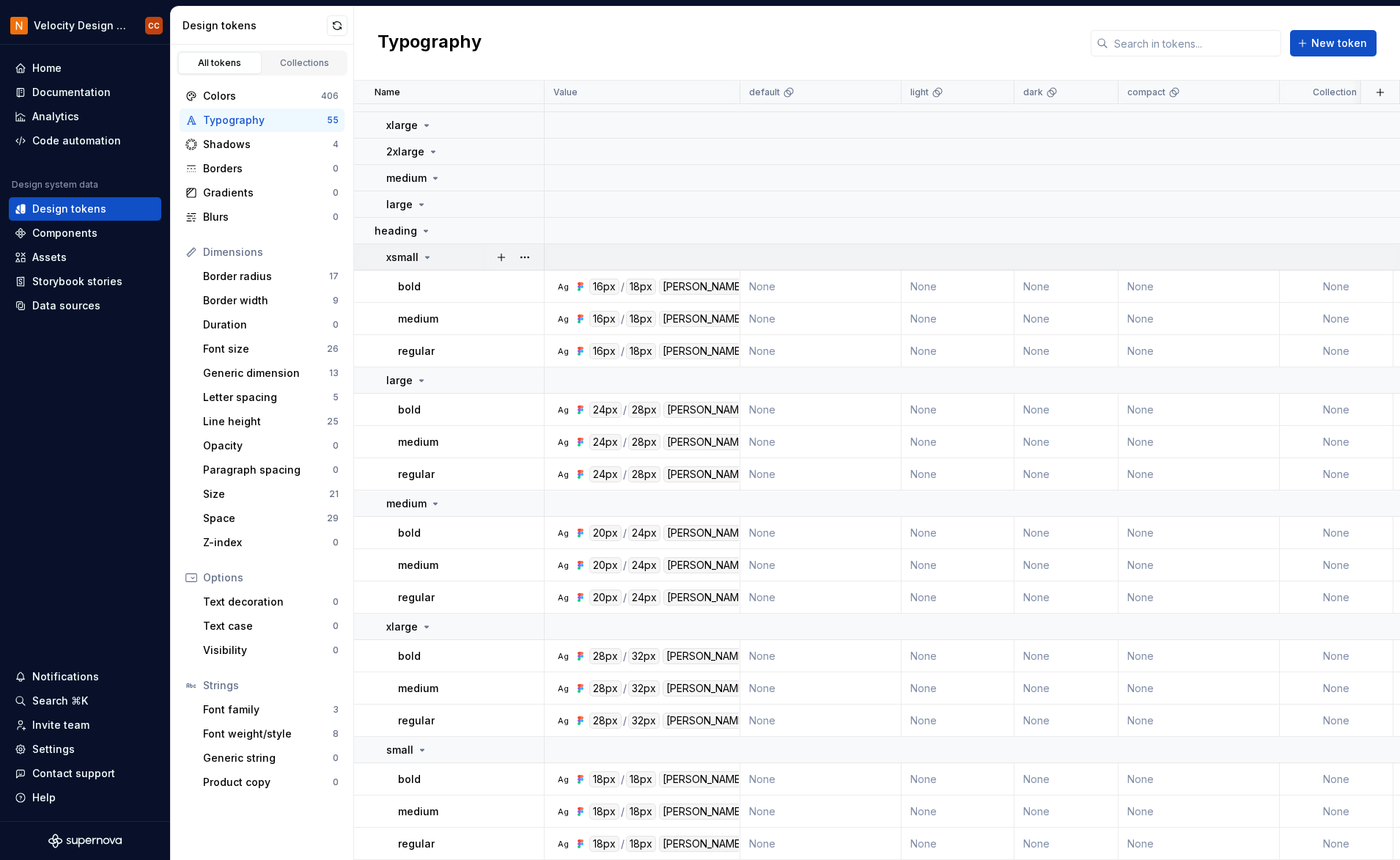
click at [424, 251] on icon at bounding box center [427, 257] width 12 height 12
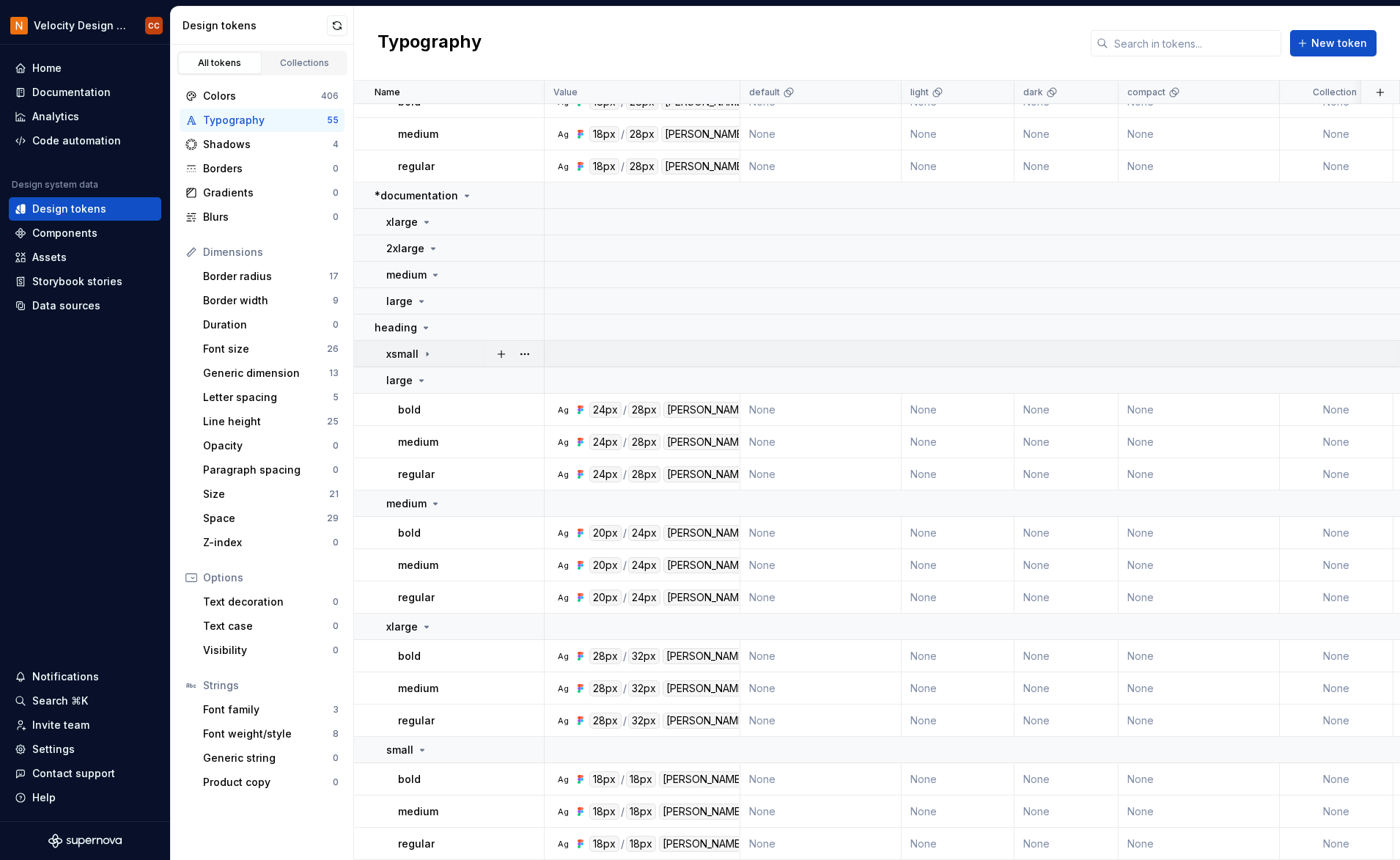
scroll to position [1668, 0]
click at [65, 90] on div "Documentation" at bounding box center [71, 92] width 79 height 15
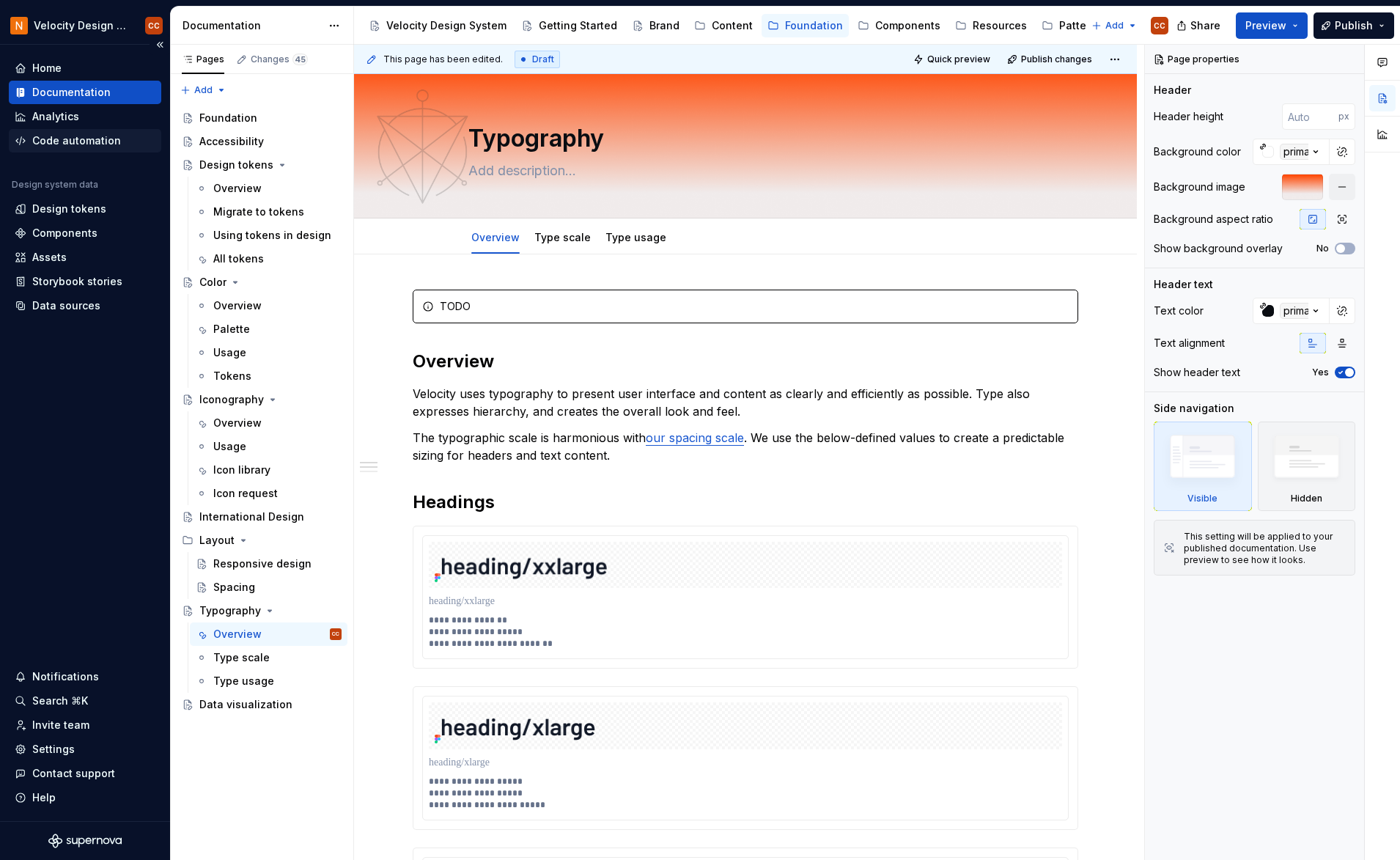
click at [80, 143] on div "Code automation" at bounding box center [76, 140] width 89 height 15
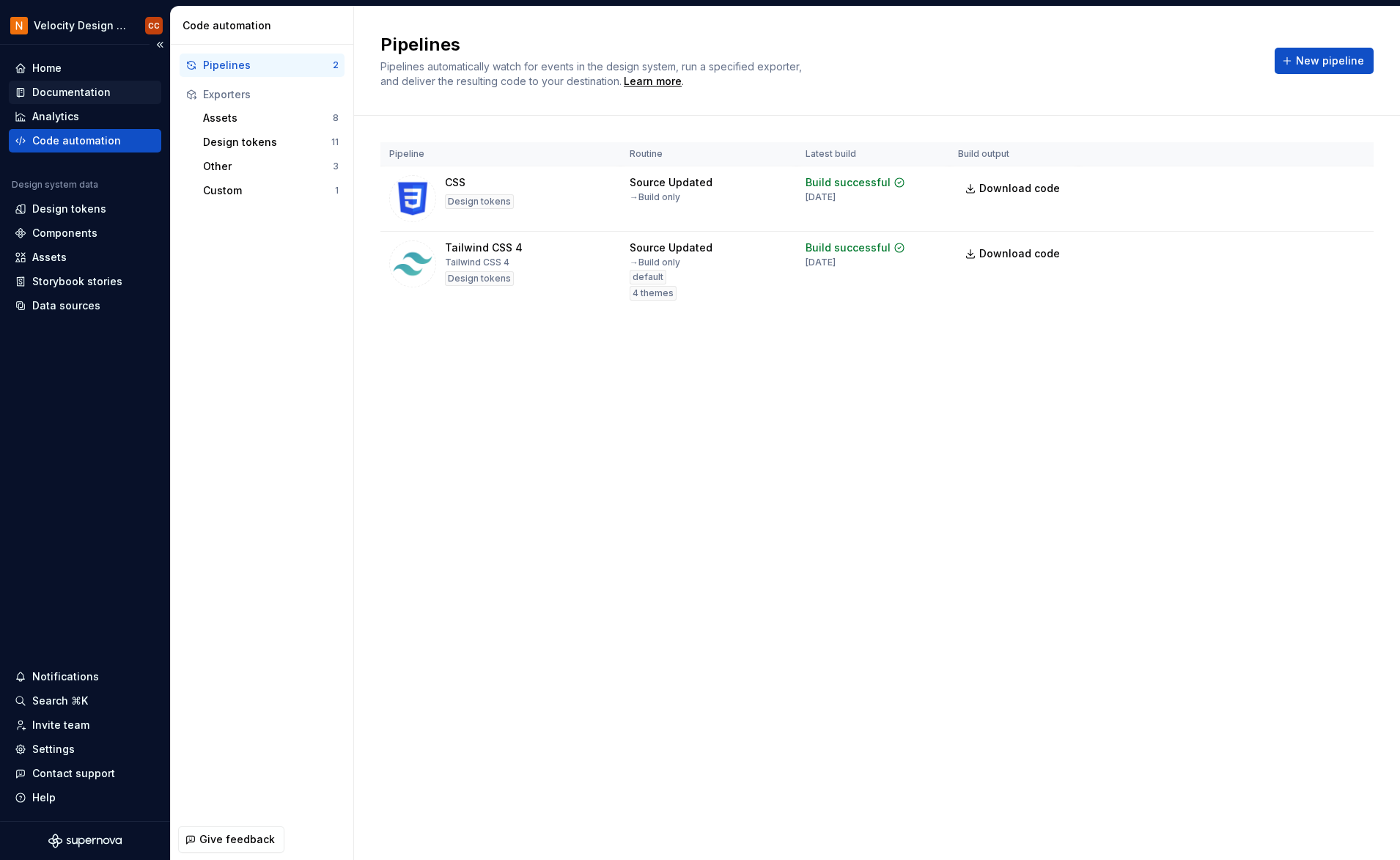
click at [66, 84] on div "Documentation" at bounding box center [85, 92] width 153 height 23
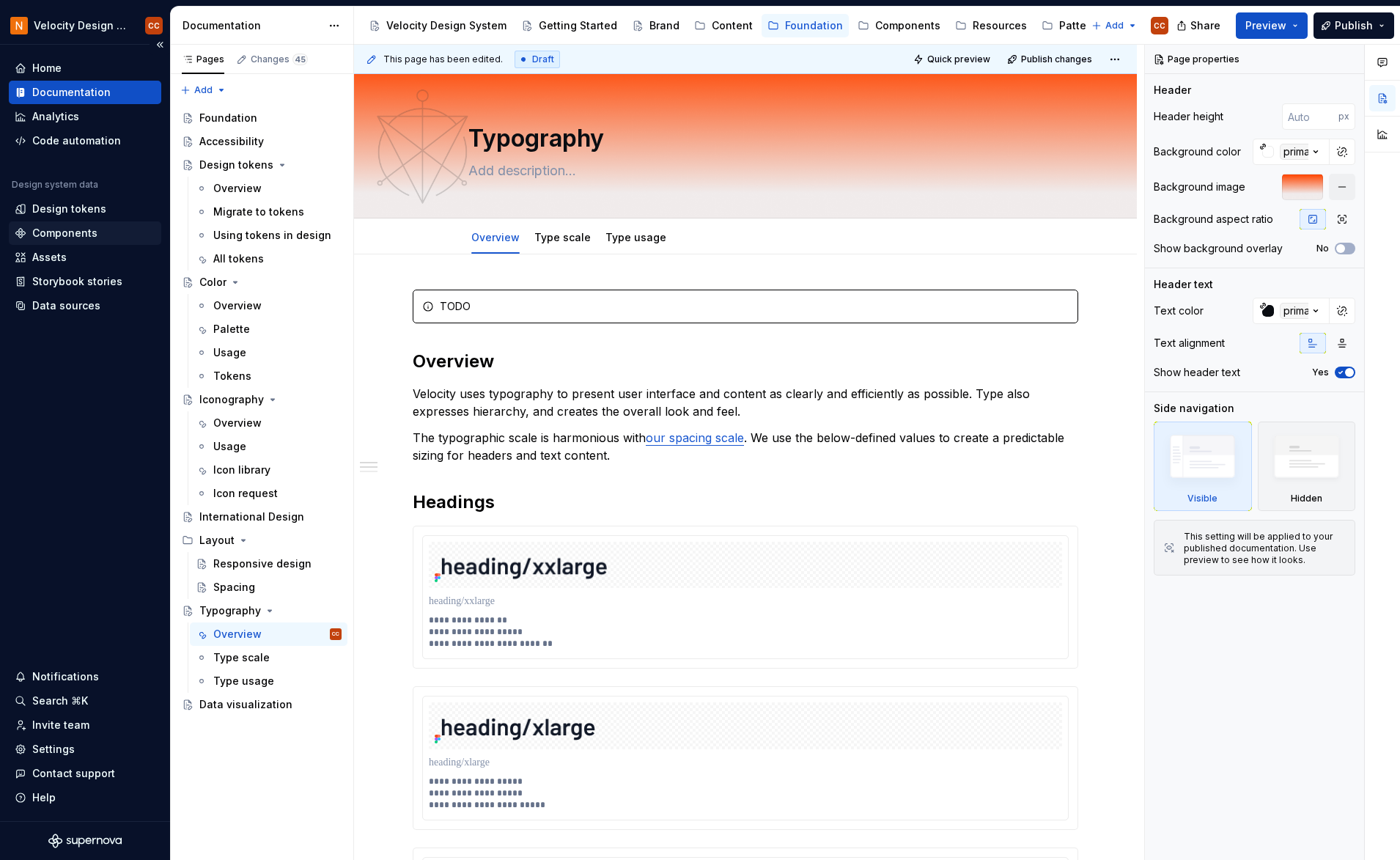
type textarea "*"
click at [85, 206] on div "Design tokens" at bounding box center [69, 209] width 74 height 15
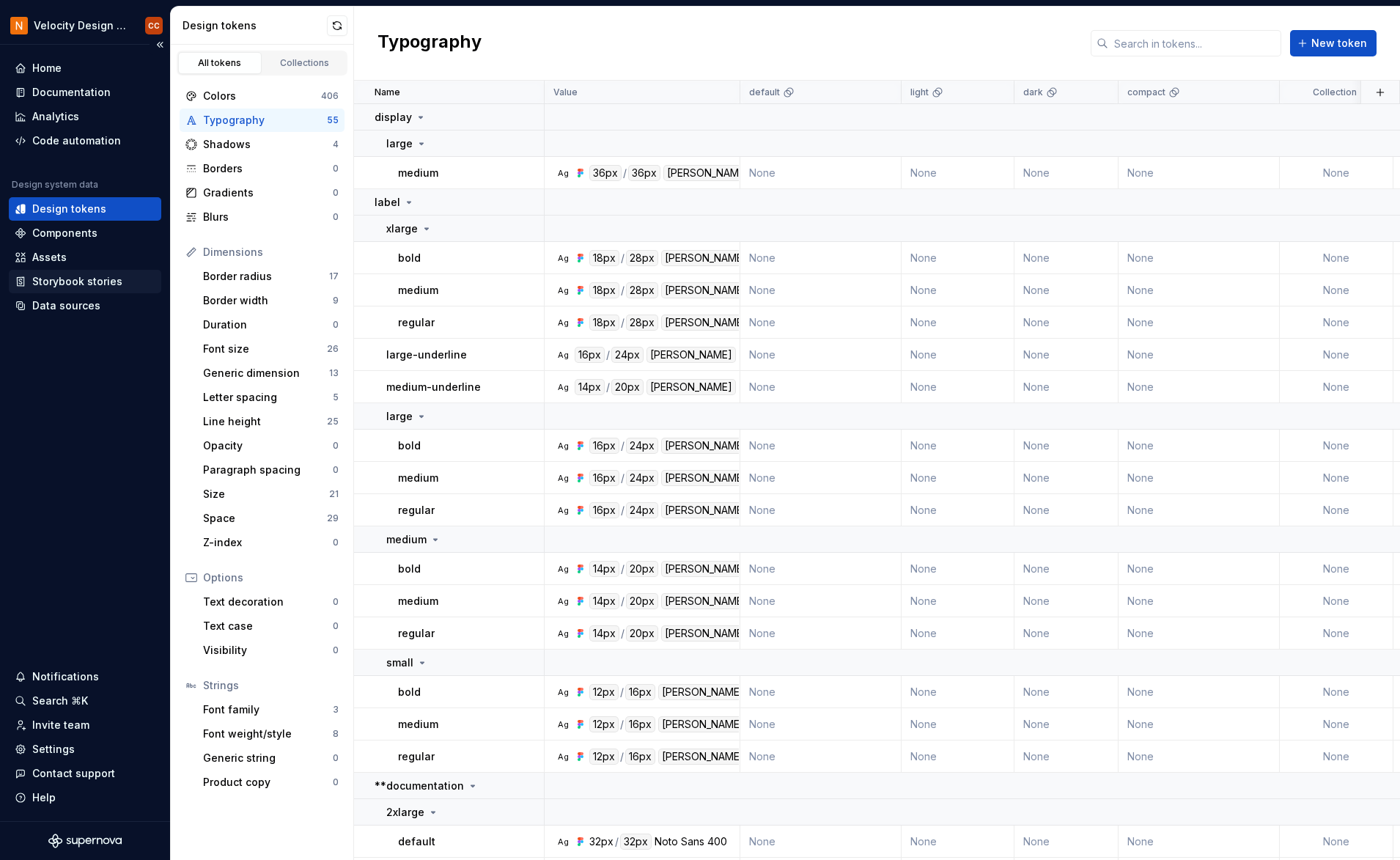
click at [82, 282] on div "Storybook stories" at bounding box center [77, 281] width 90 height 15
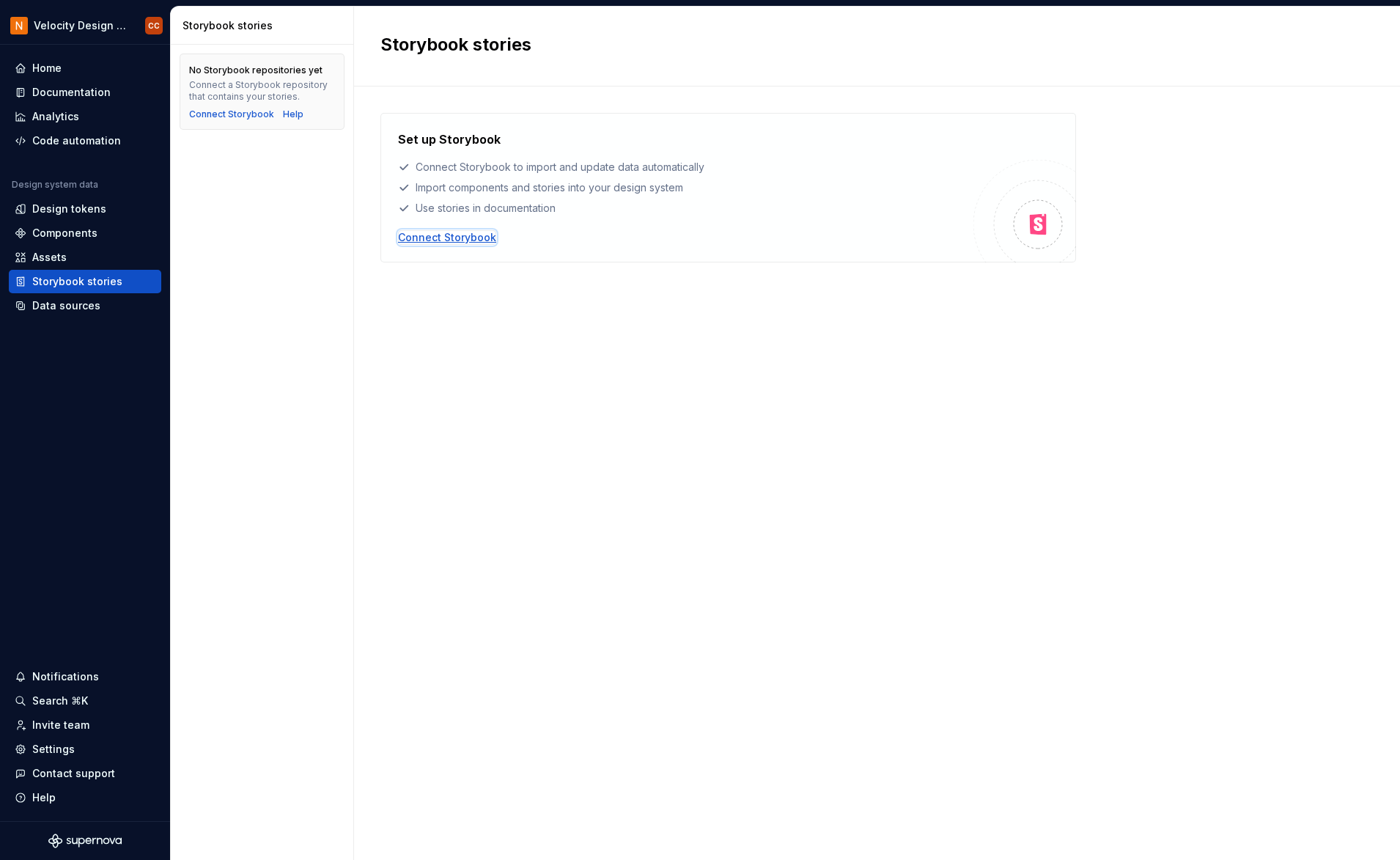
click at [461, 237] on div "Connect Storybook" at bounding box center [447, 237] width 98 height 15
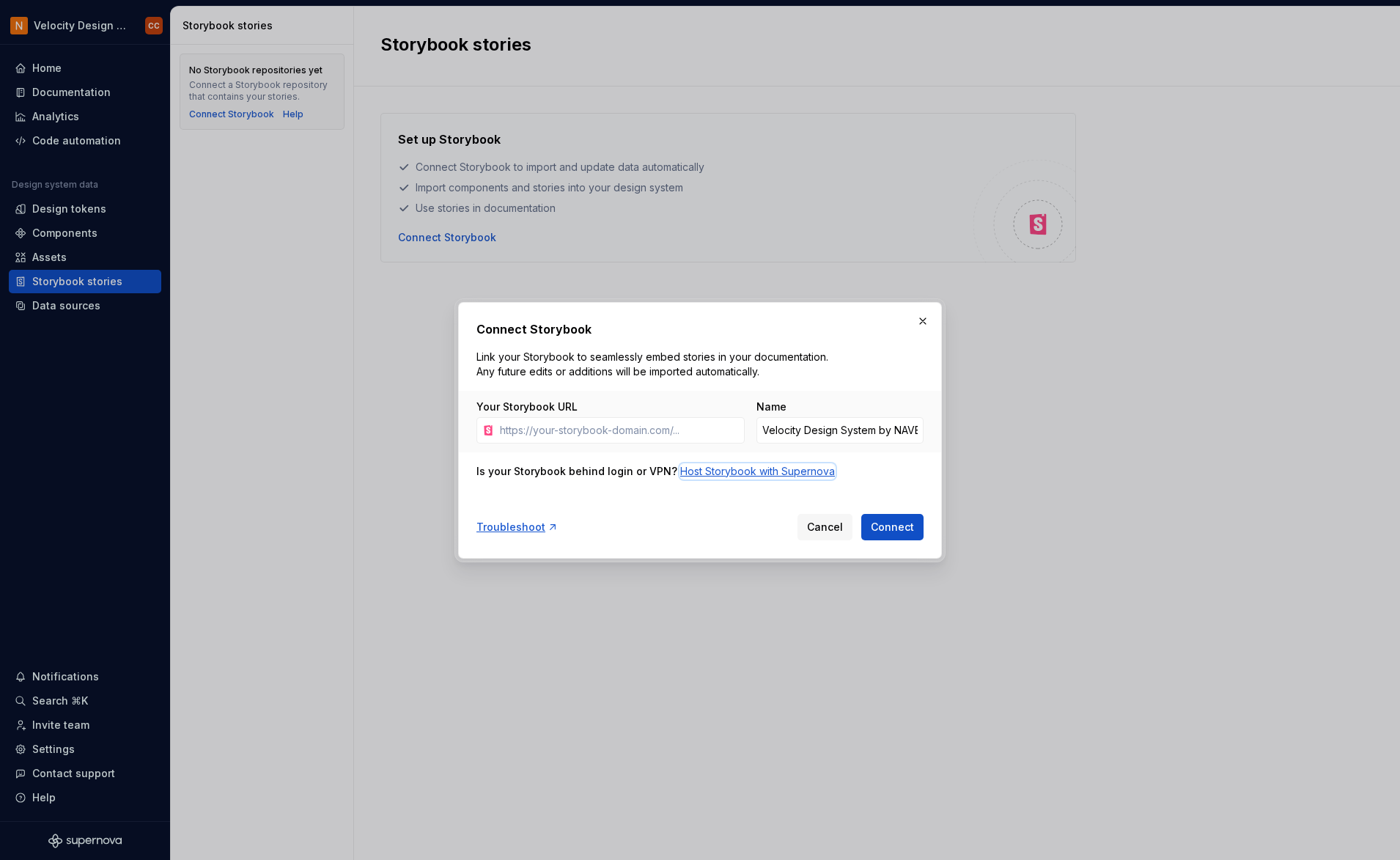
click at [734, 472] on div "Host Storybook with Supernova" at bounding box center [757, 471] width 154 height 15
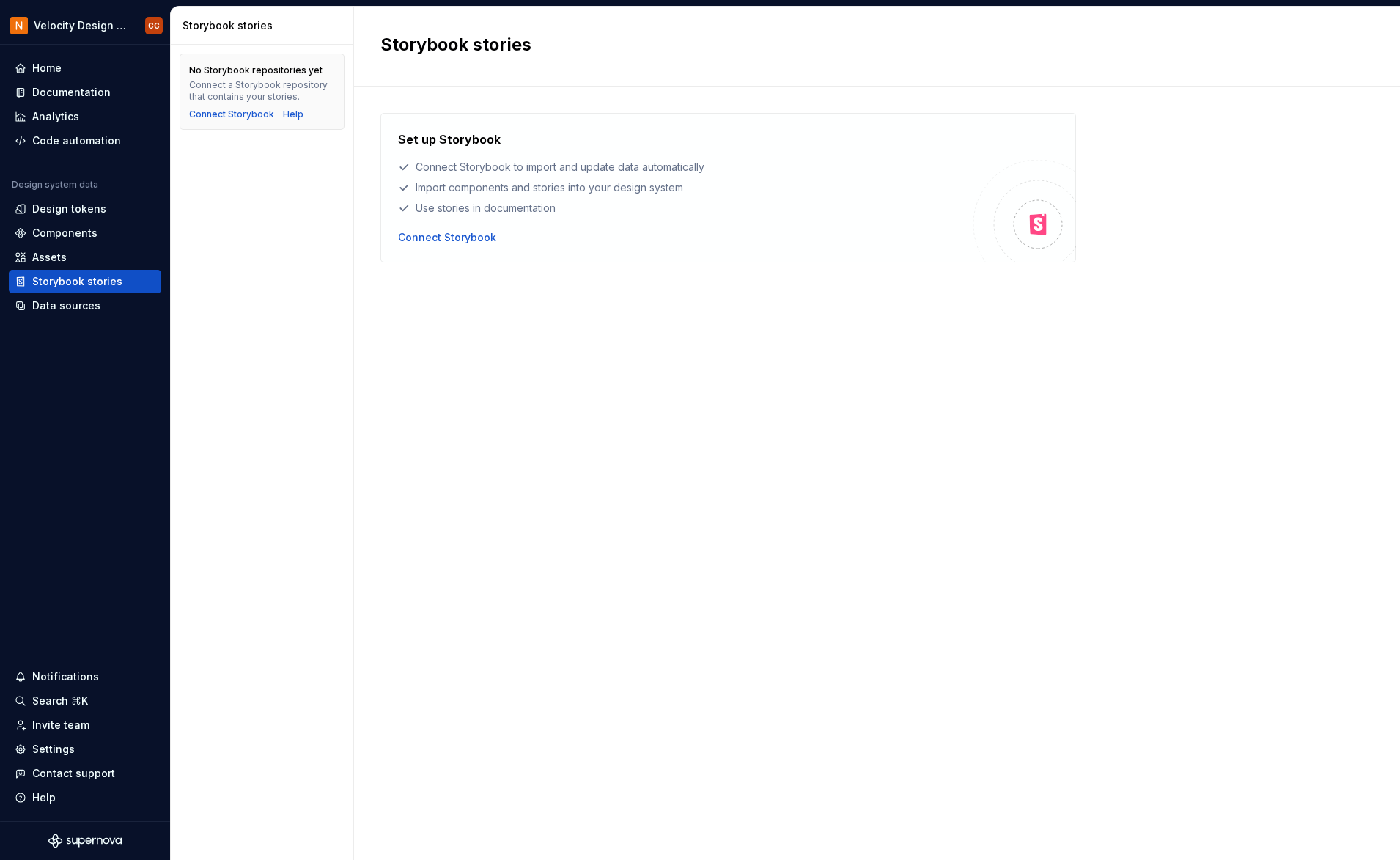
drag, startPoint x: 893, startPoint y: 41, endPoint x: 892, endPoint y: 52, distance: 11.0
click at [461, 242] on div "Connect Storybook" at bounding box center [447, 237] width 98 height 15
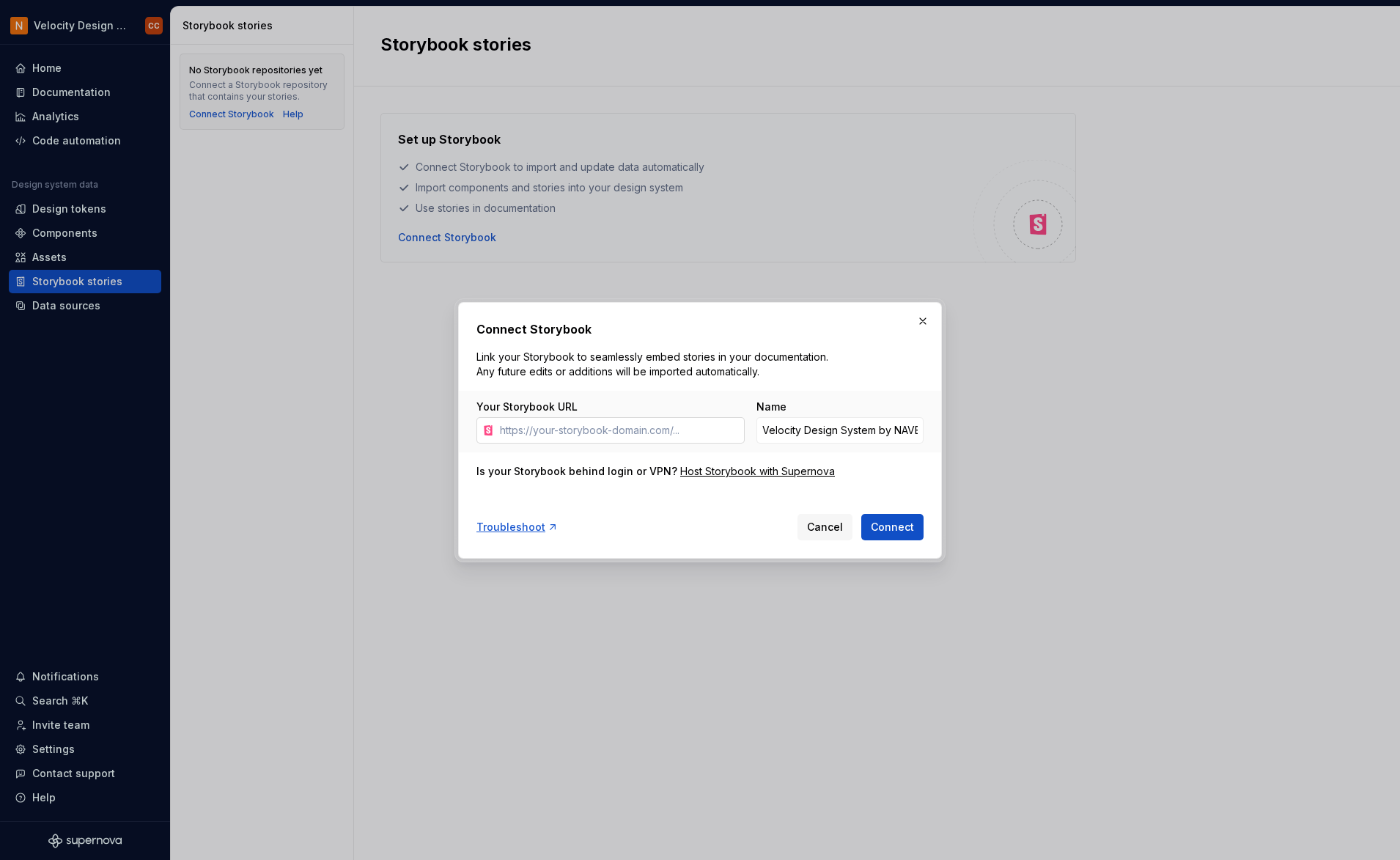
click at [620, 423] on input "Your Storybook URL" at bounding box center [620, 430] width 251 height 27
click at [889, 531] on span "Connect" at bounding box center [892, 527] width 43 height 15
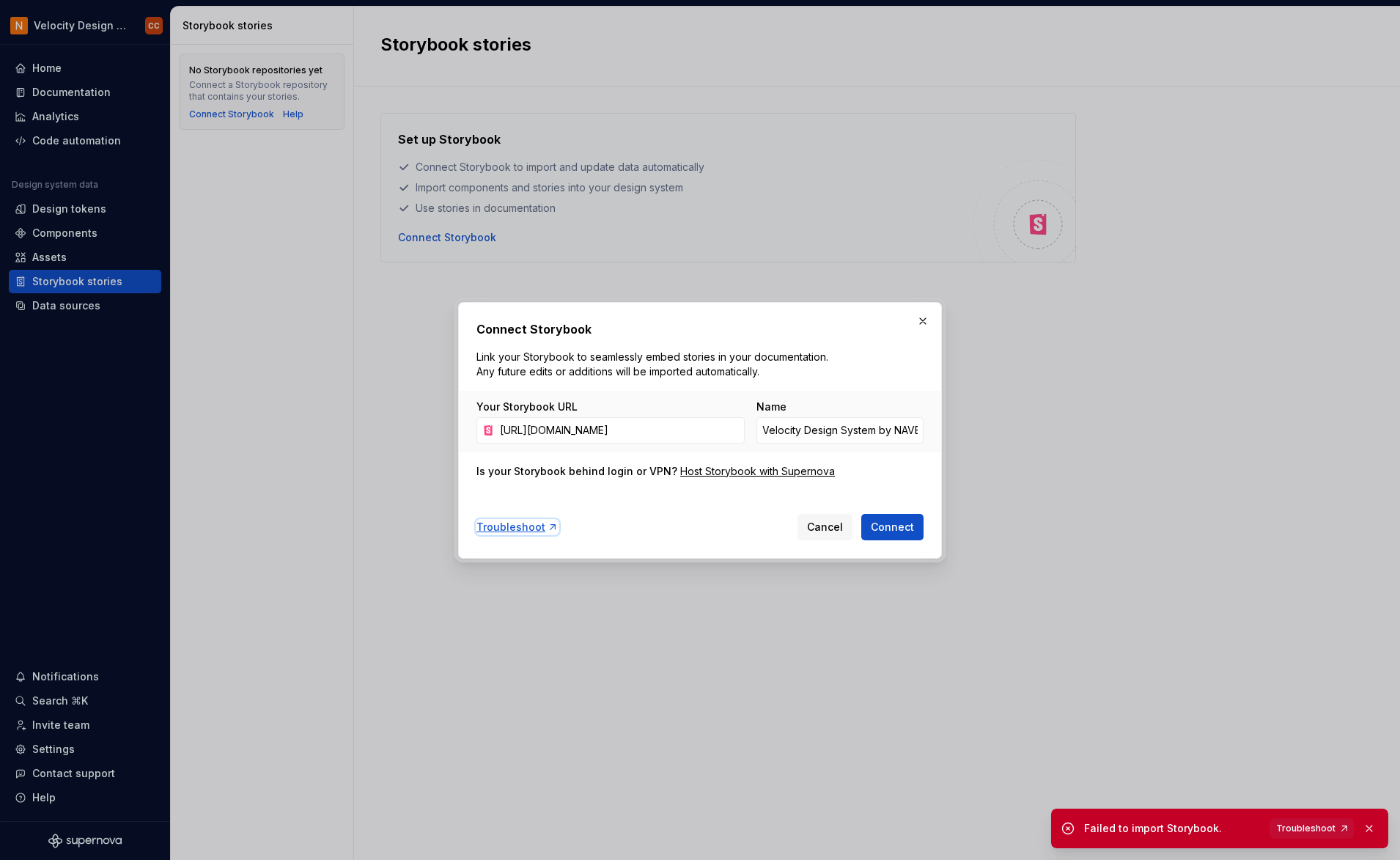
click at [514, 522] on div "Troubleshoot" at bounding box center [517, 527] width 82 height 15
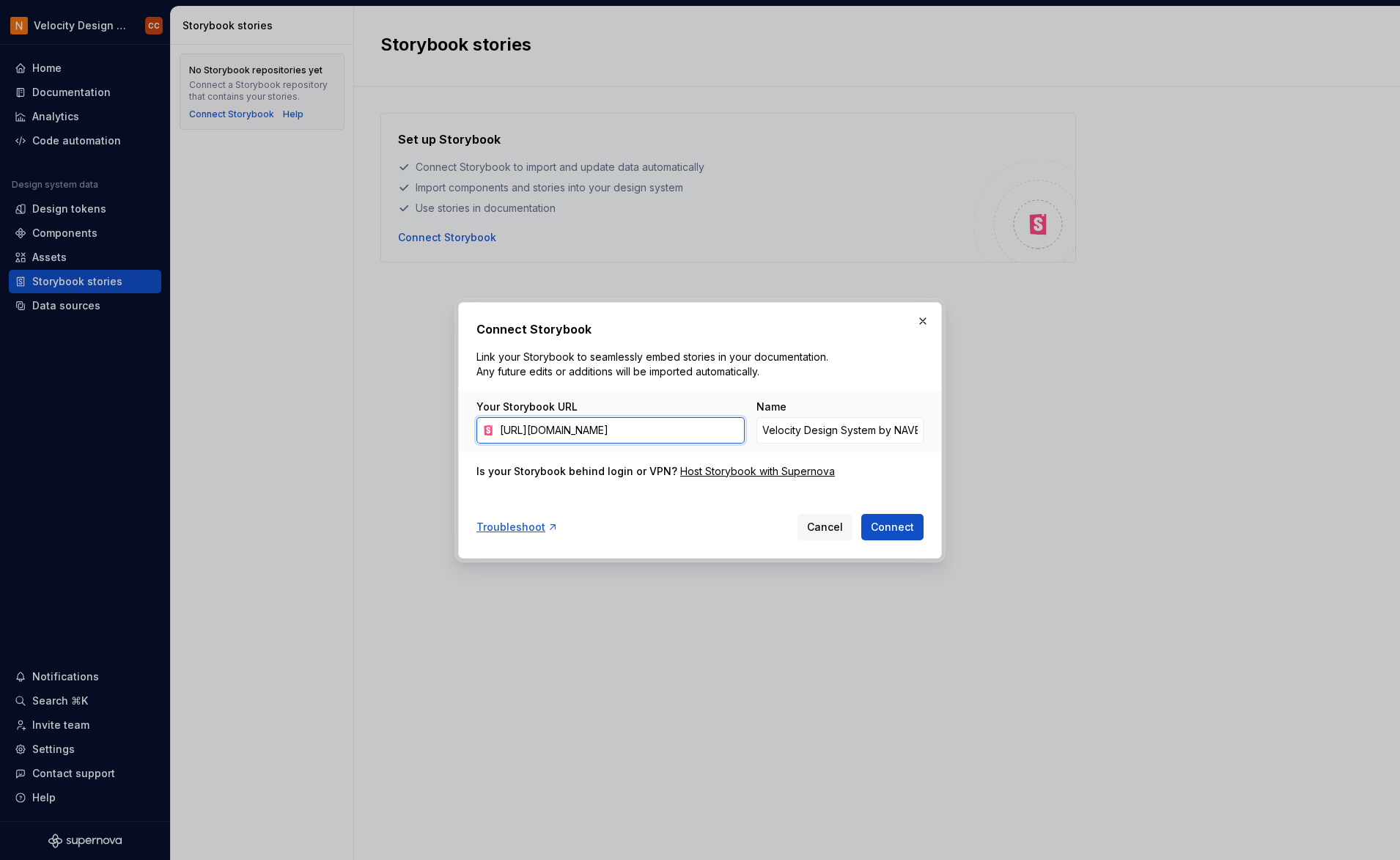
drag, startPoint x: 673, startPoint y: 430, endPoint x: 437, endPoint y: 420, distance: 236.2
click at [437, 420] on div "Connect Storybook Link your Storybook to seamlessly embed stories in your docum…" at bounding box center [700, 430] width 1400 height 860
paste input "?path=/docs/welcome-overview--page"
type input "https://navexreact.navex-dev.com/?path=/docs/welcome-overview--page"
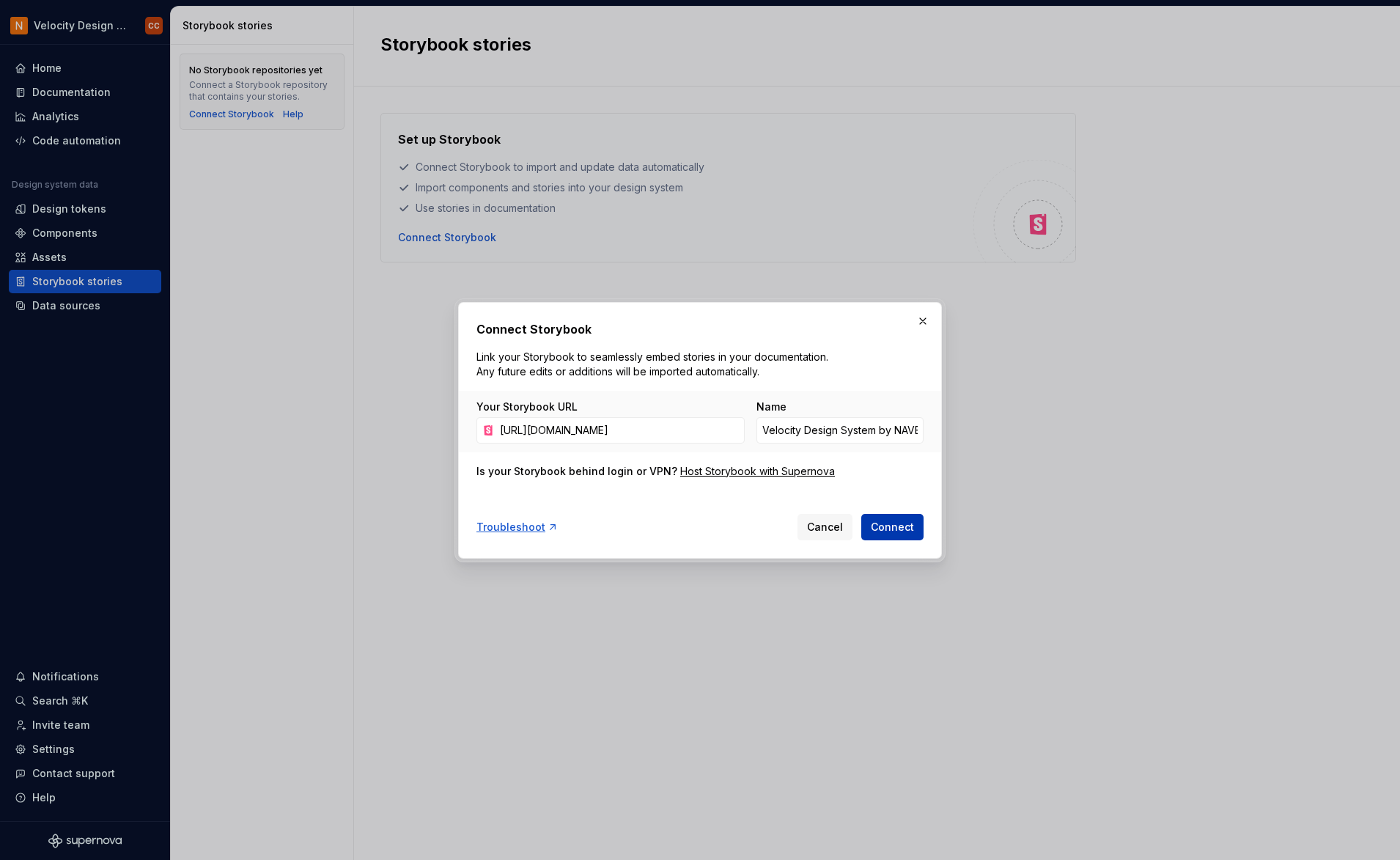
scroll to position [0, 0]
click at [889, 527] on span "Connect" at bounding box center [892, 527] width 43 height 15
click at [924, 319] on button "button" at bounding box center [922, 321] width 20 height 20
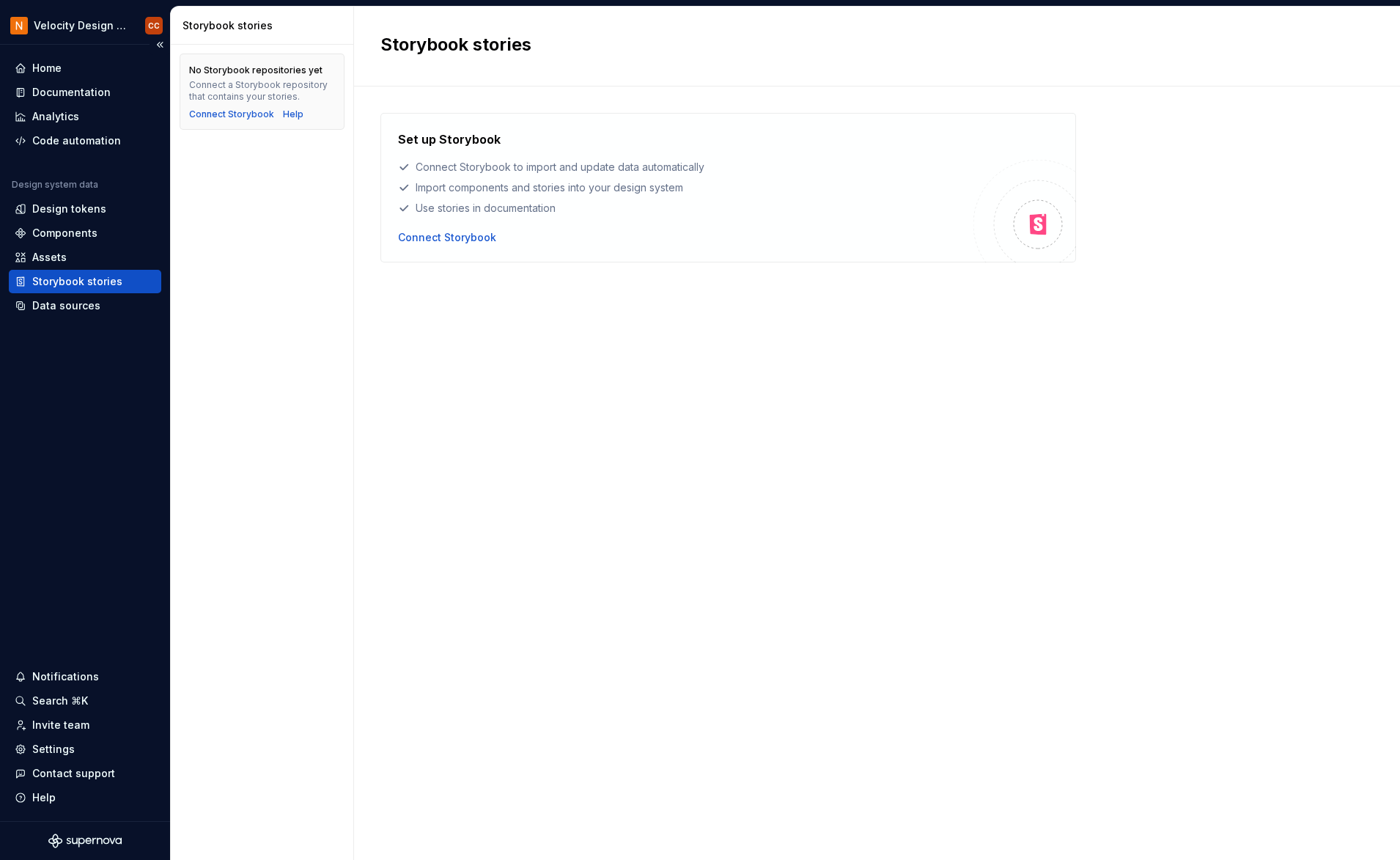
click at [87, 285] on div "Storybook stories" at bounding box center [77, 281] width 90 height 15
click at [70, 306] on div "Data sources" at bounding box center [65, 306] width 68 height 15
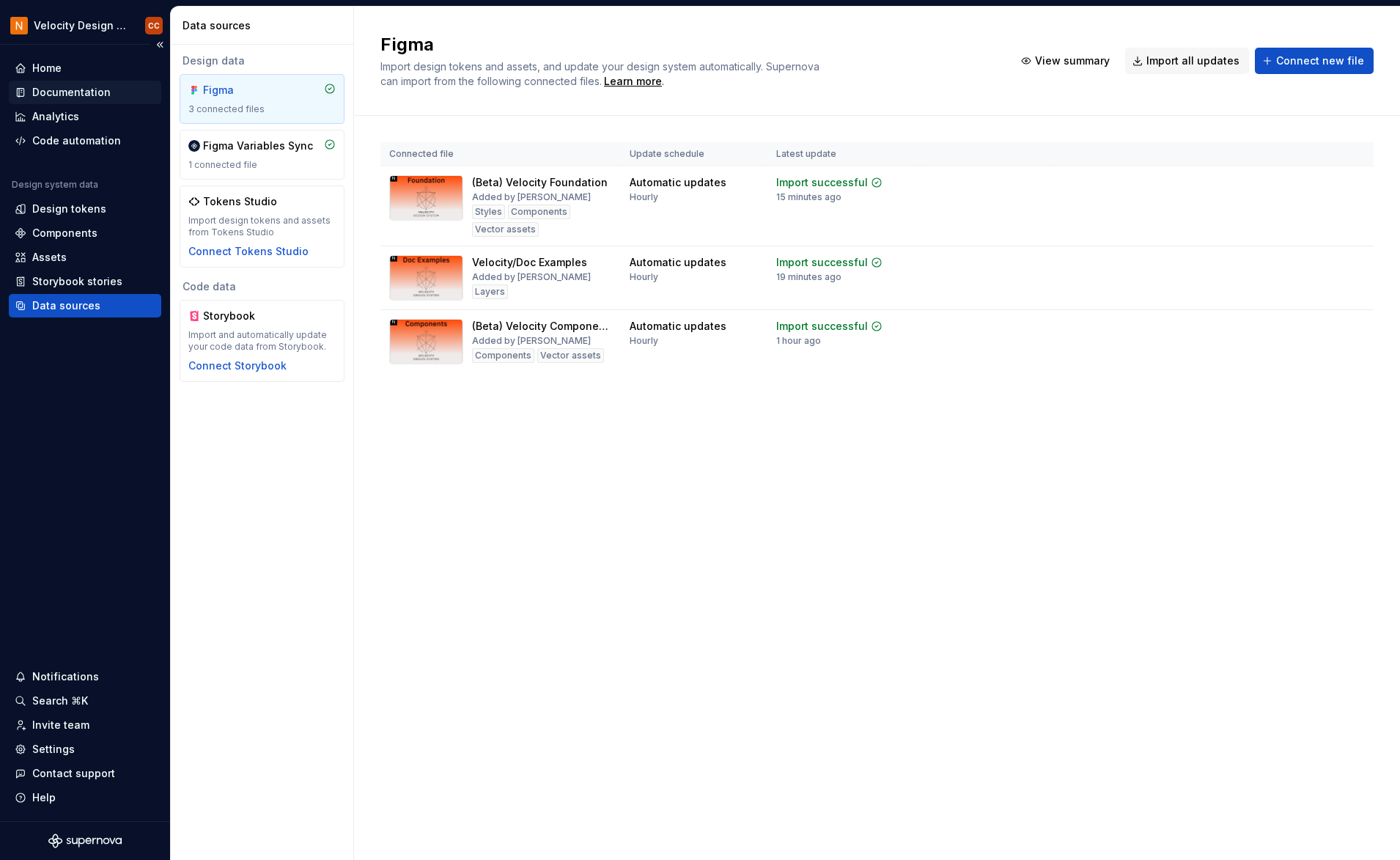
click at [80, 89] on div "Documentation" at bounding box center [71, 92] width 79 height 15
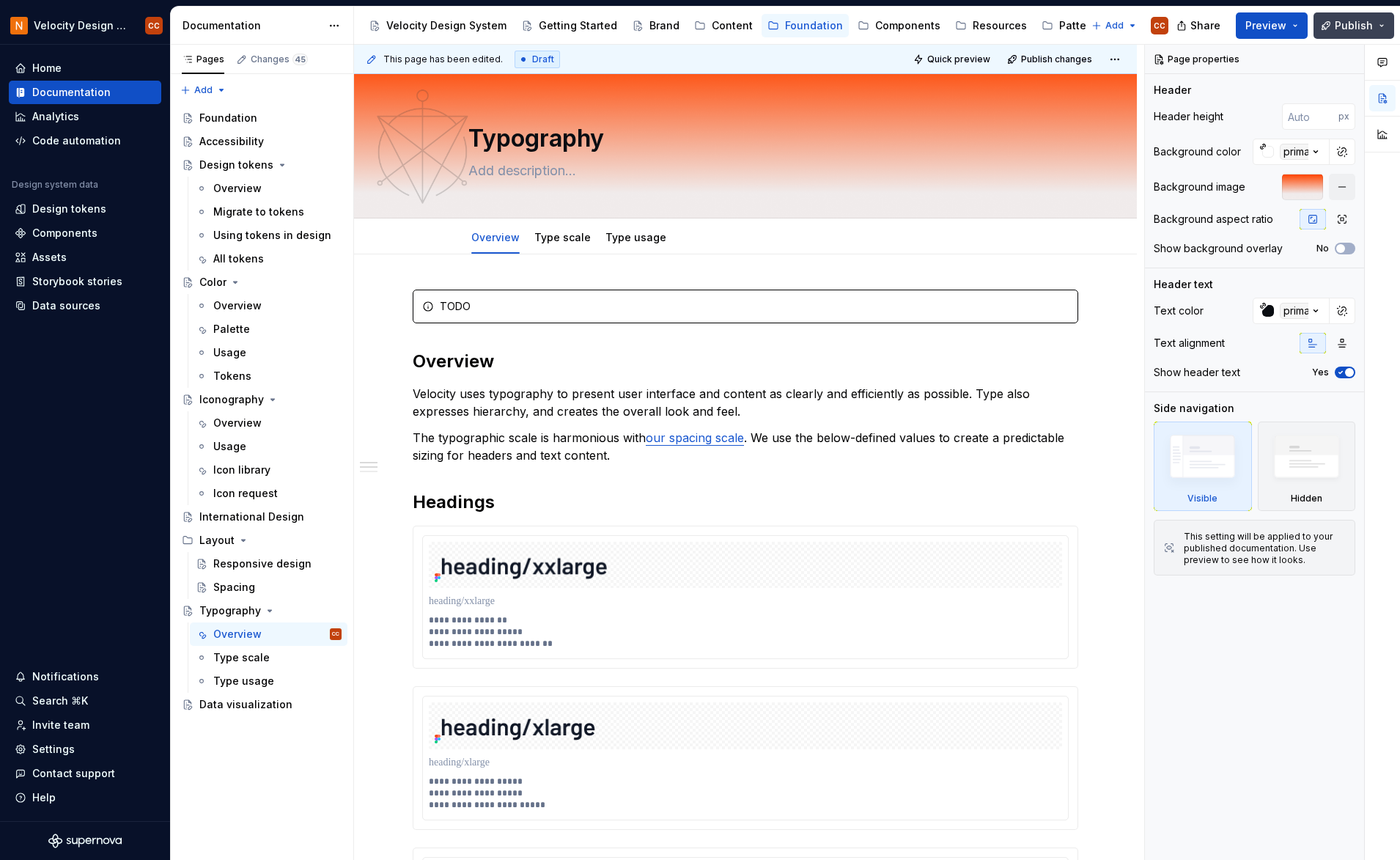
click at [1043, 23] on button "Publish" at bounding box center [1353, 26] width 80 height 27
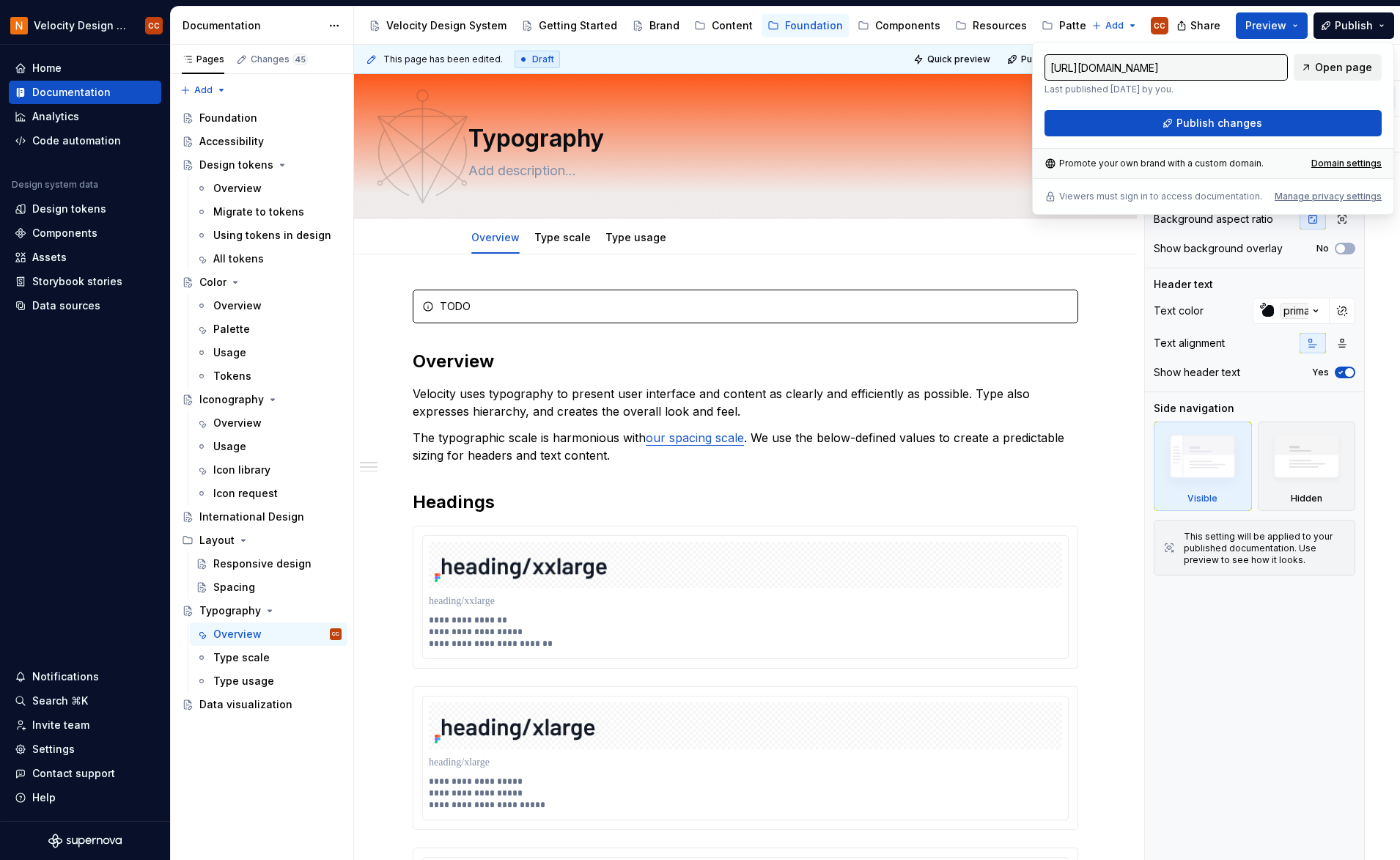
click at [1043, 66] on span "Open page" at bounding box center [1343, 67] width 57 height 15
type textarea "*"
